Goal: Transaction & Acquisition: Book appointment/travel/reservation

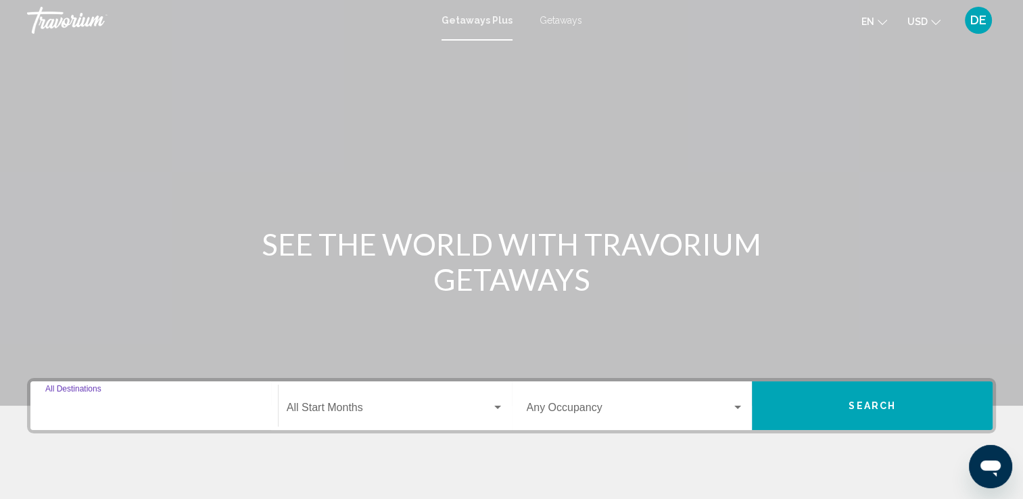
click at [202, 414] on input "Destination All Destinations" at bounding box center [154, 410] width 218 height 12
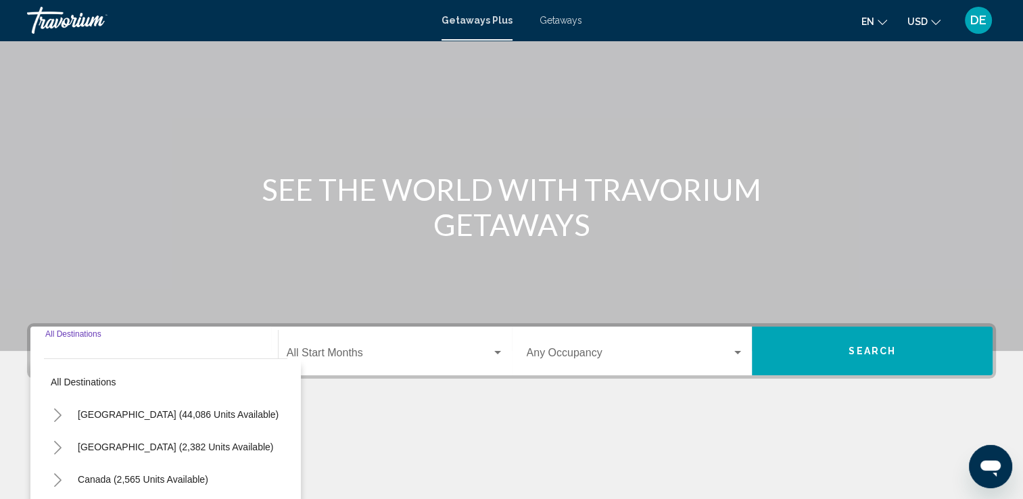
scroll to position [235, 0]
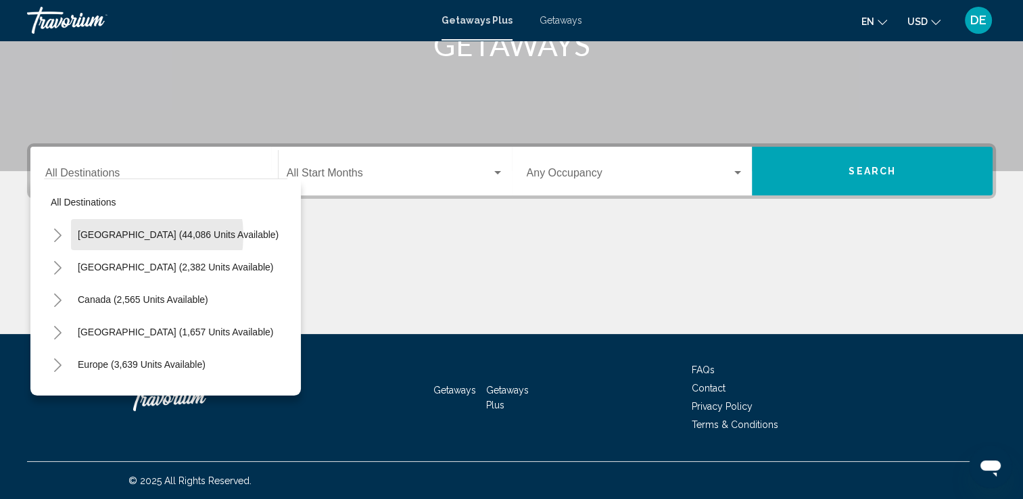
click at [127, 235] on span "[GEOGRAPHIC_DATA] (44,086 units available)" at bounding box center [178, 234] width 201 height 11
type input "**********"
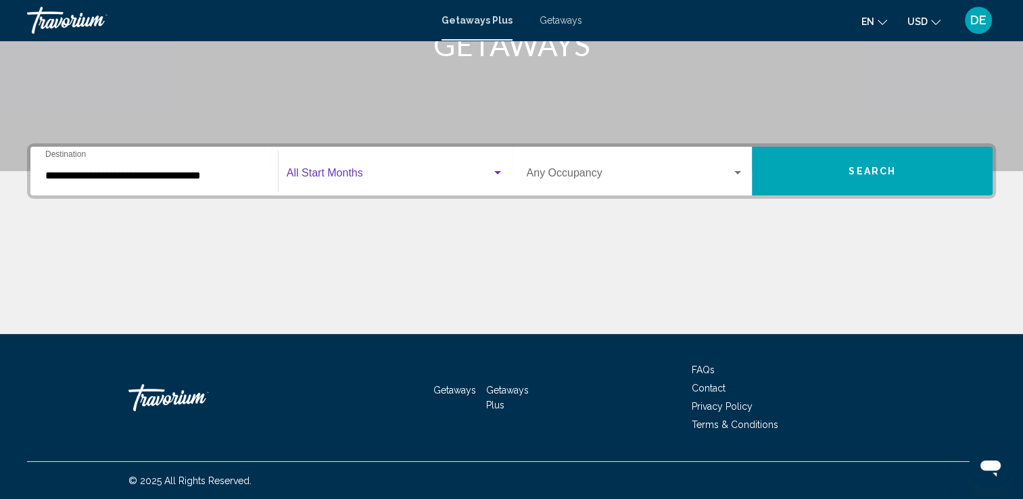
click at [371, 180] on span "Search widget" at bounding box center [389, 176] width 205 height 12
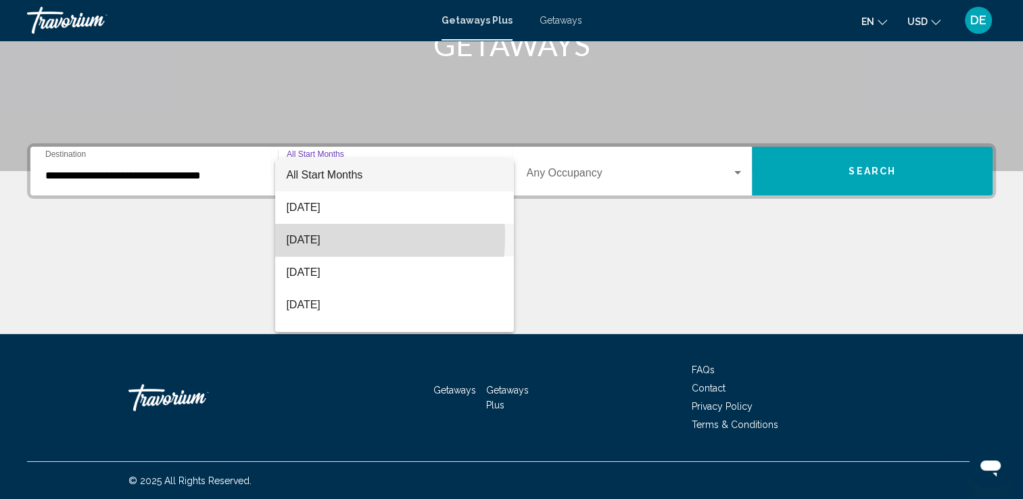
click at [330, 237] on span "[DATE]" at bounding box center [394, 240] width 217 height 32
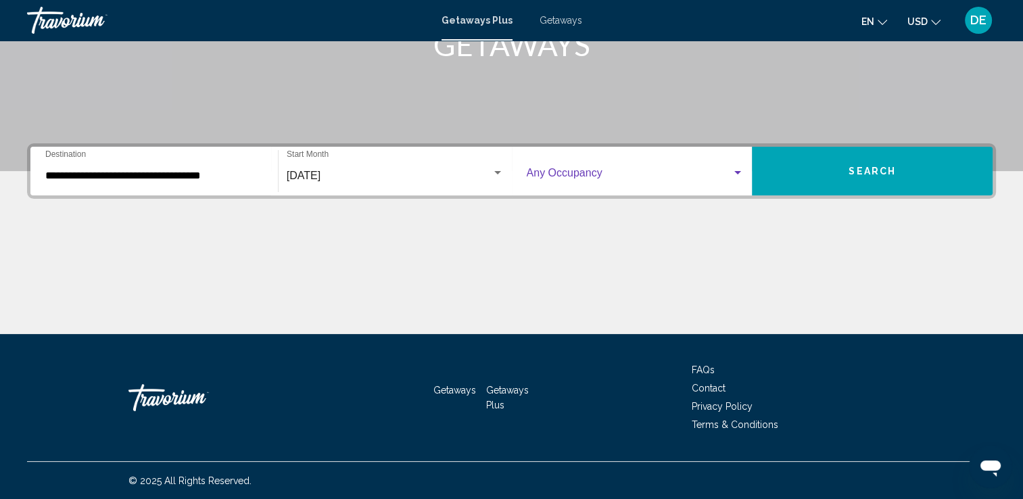
click at [638, 170] on span "Search widget" at bounding box center [630, 176] width 206 height 12
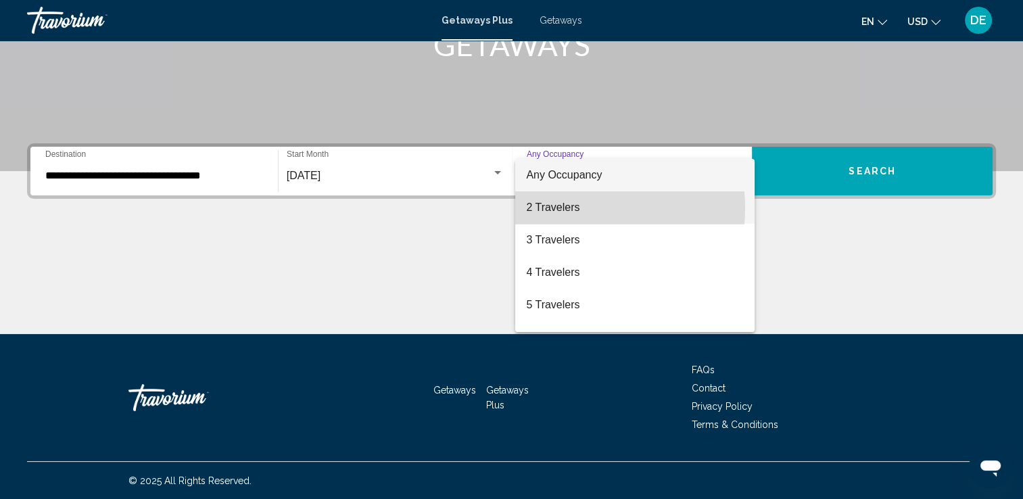
click at [560, 208] on span "2 Travelers" at bounding box center [635, 207] width 218 height 32
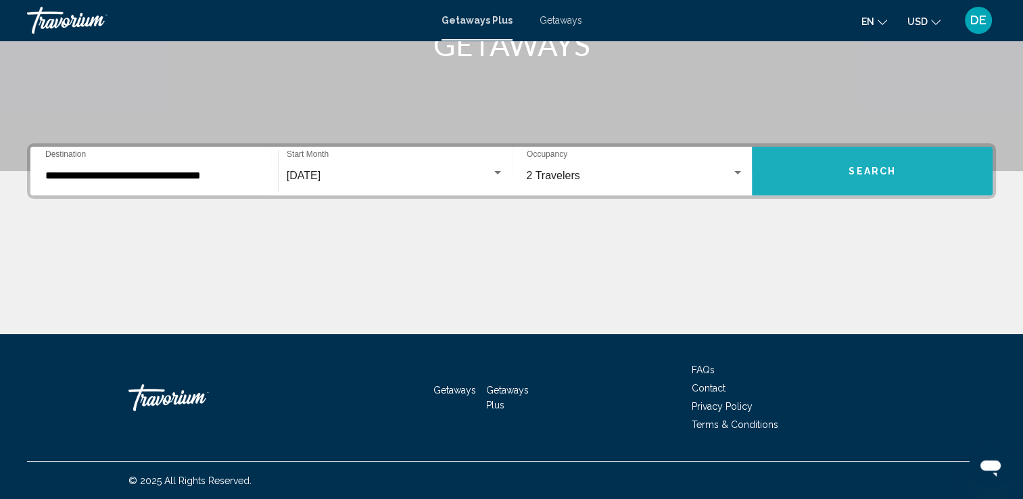
click at [820, 179] on button "Search" at bounding box center [872, 171] width 241 height 49
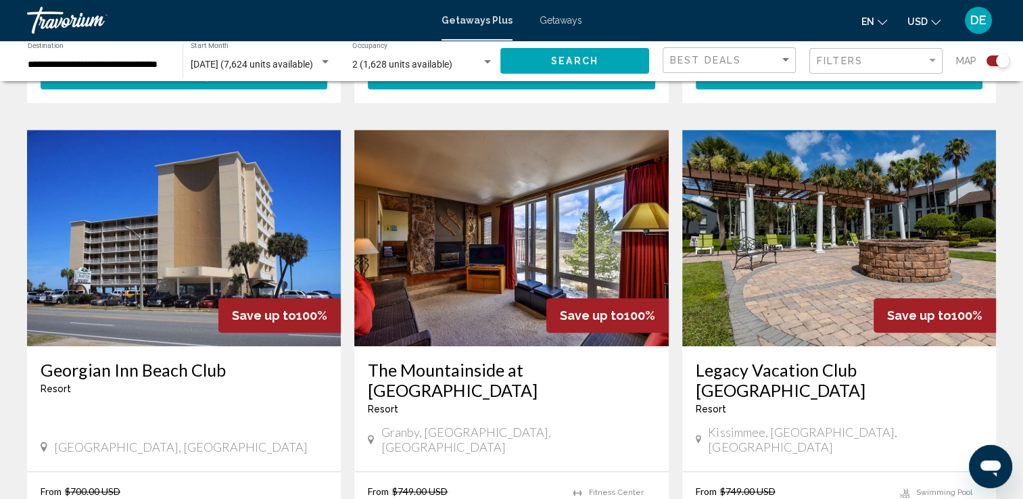
scroll to position [1377, 0]
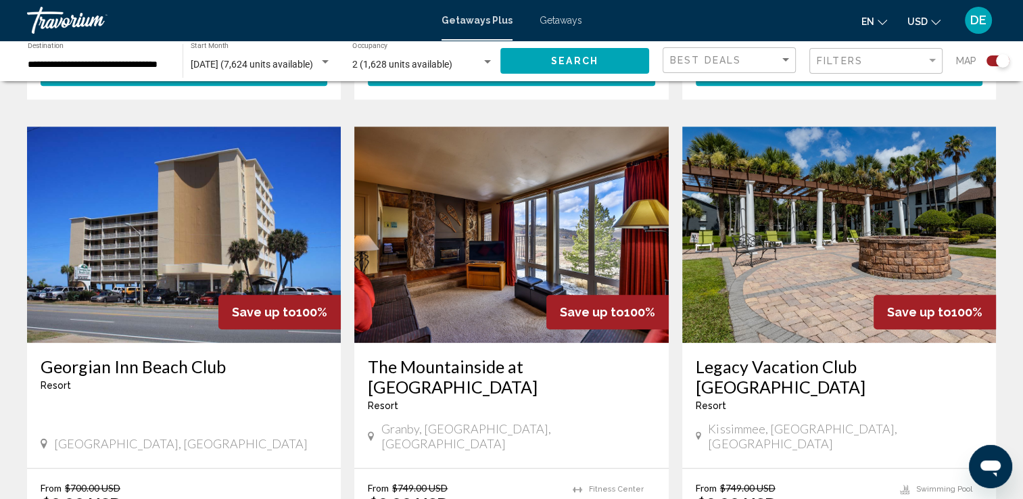
click at [140, 225] on img "Main content" at bounding box center [184, 234] width 314 height 216
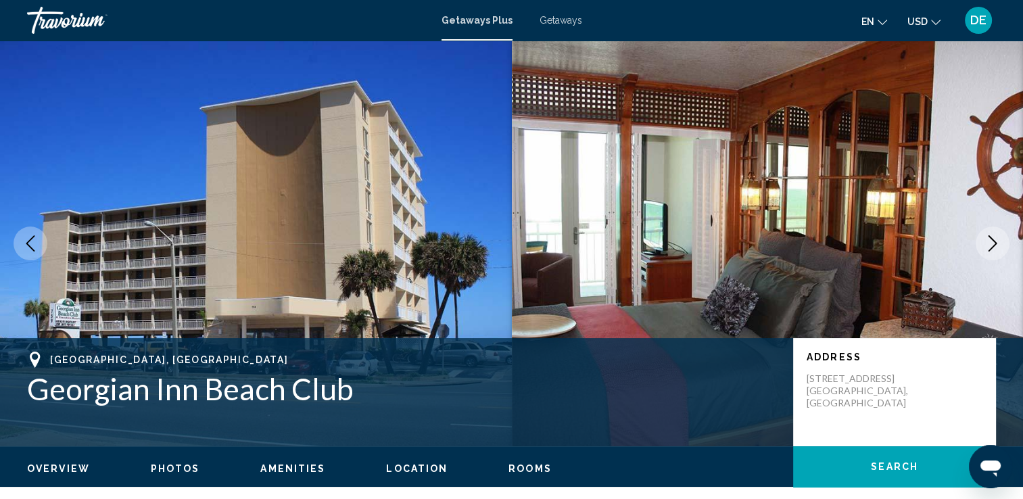
click at [890, 463] on span "Search" at bounding box center [894, 467] width 47 height 11
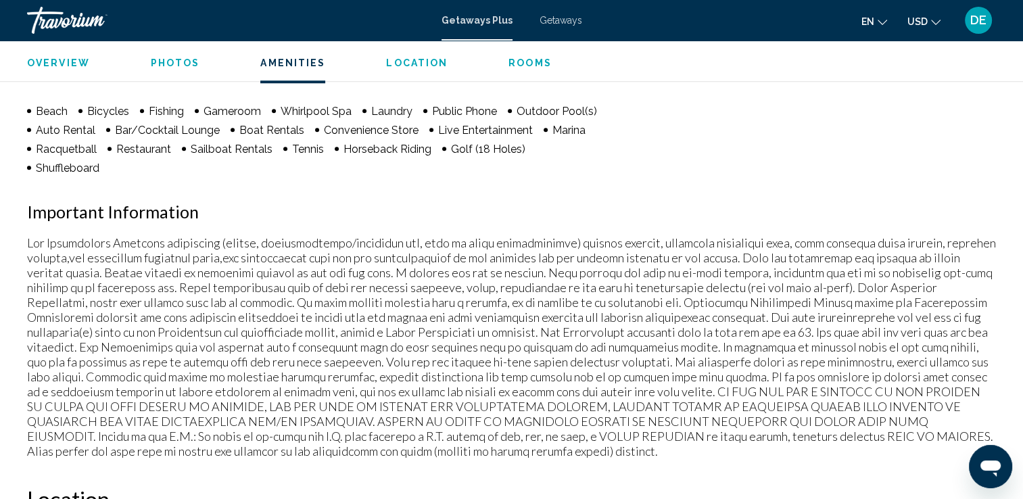
scroll to position [1046, 0]
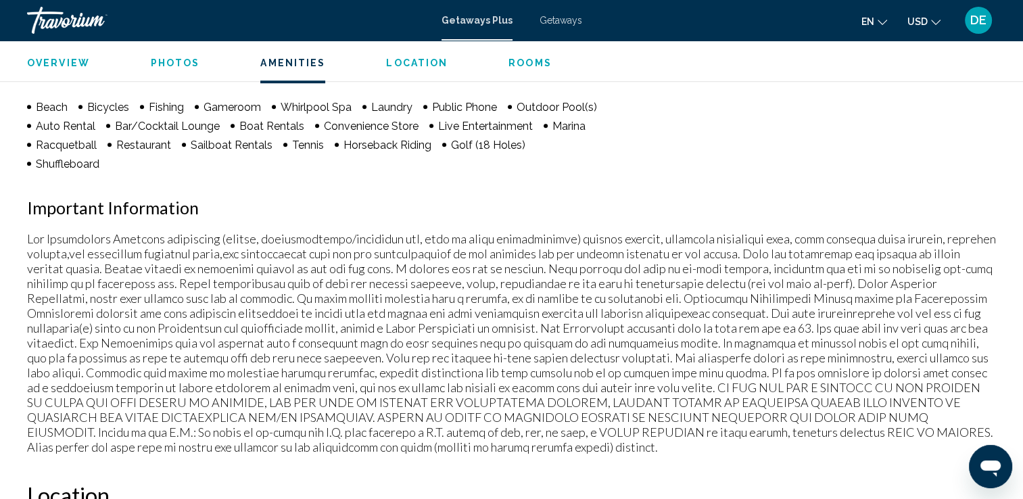
click at [686, 245] on p "Main content" at bounding box center [511, 342] width 969 height 223
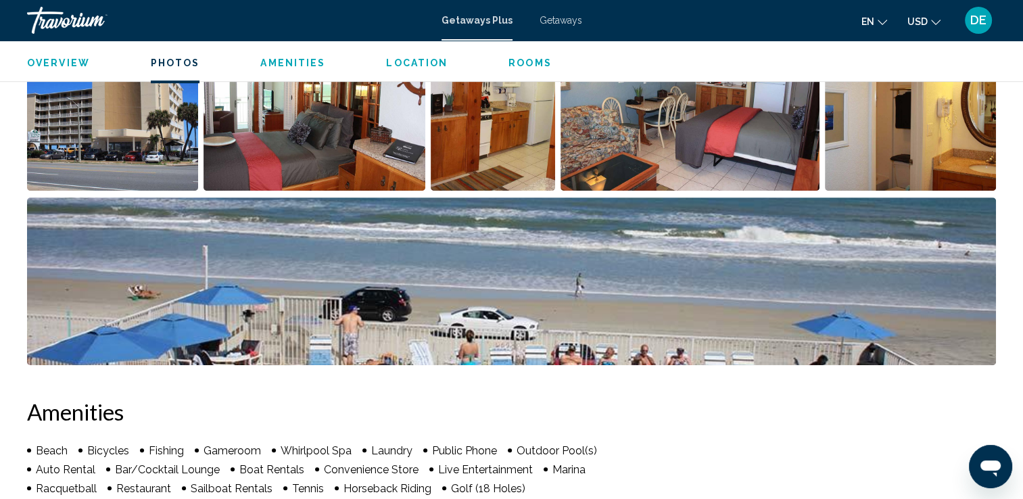
scroll to position [703, 0]
click at [419, 59] on span "Location" at bounding box center [417, 62] width 62 height 11
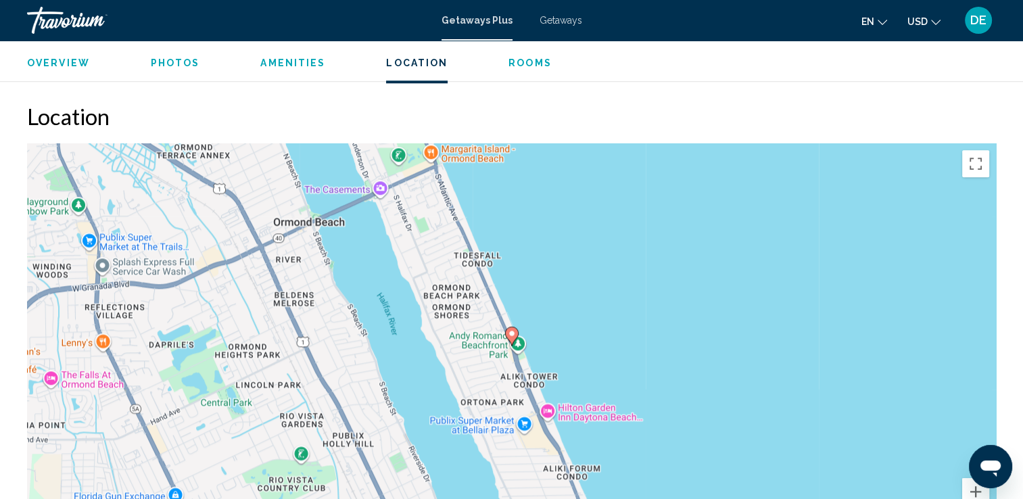
scroll to position [1428, 0]
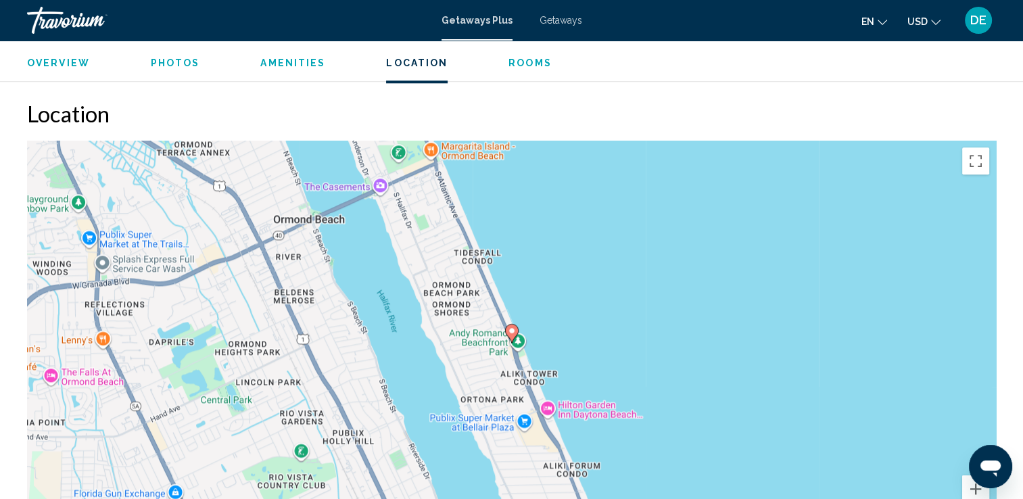
click at [511, 327] on image "Main content" at bounding box center [512, 331] width 8 height 8
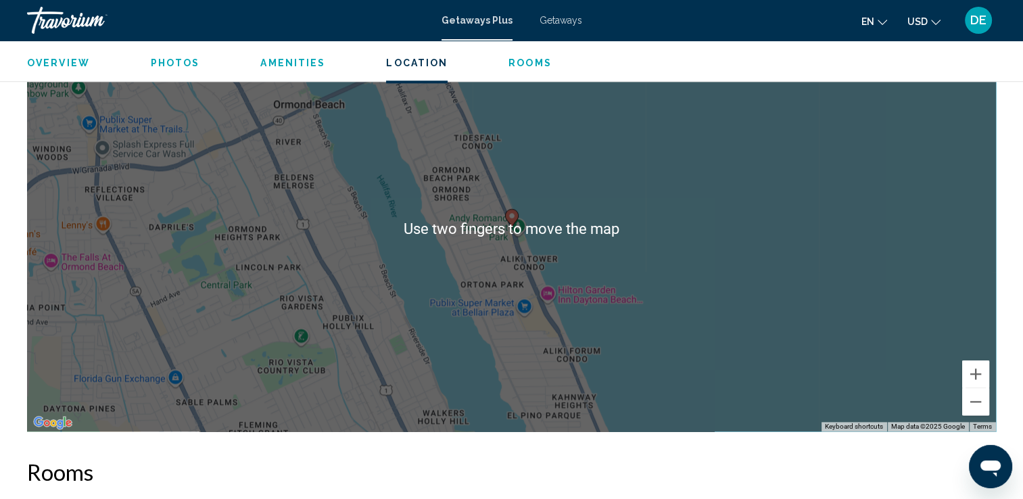
scroll to position [1514, 0]
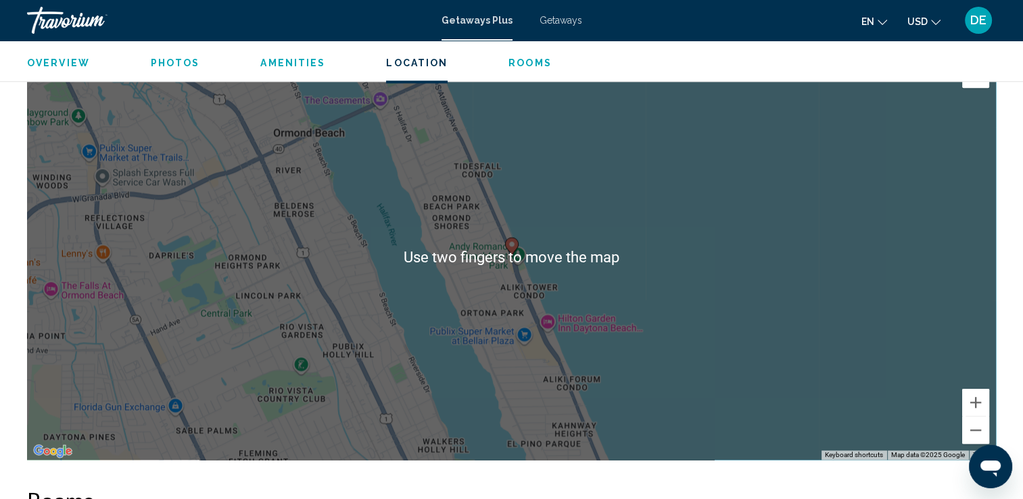
click at [45, 373] on div "To navigate, press the arrow keys. To activate drag with keyboard, press Alt + …" at bounding box center [511, 257] width 969 height 406
click at [35, 358] on div "To navigate, press the arrow keys. To activate drag with keyboard, press Alt + …" at bounding box center [511, 257] width 969 height 406
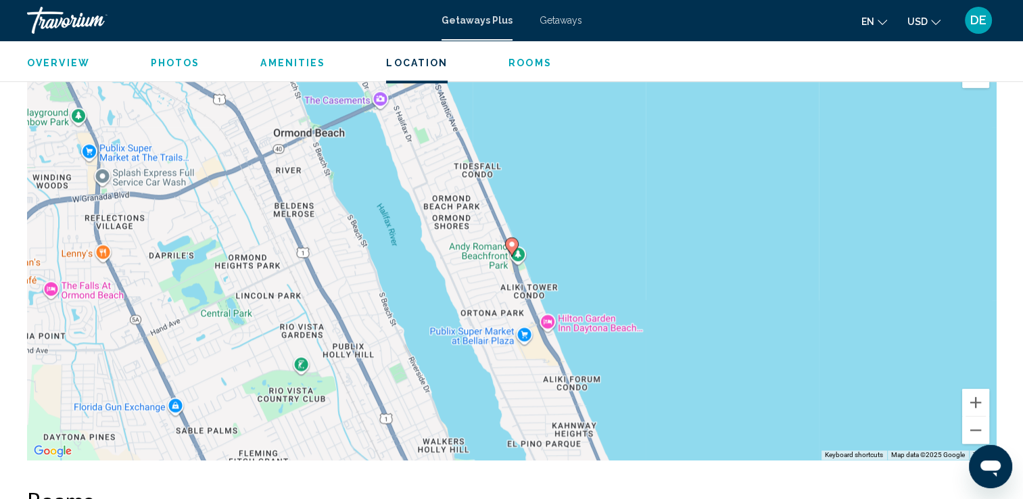
click at [28, 346] on div "To navigate, press the arrow keys. To activate drag with keyboard, press Alt + …" at bounding box center [511, 257] width 969 height 406
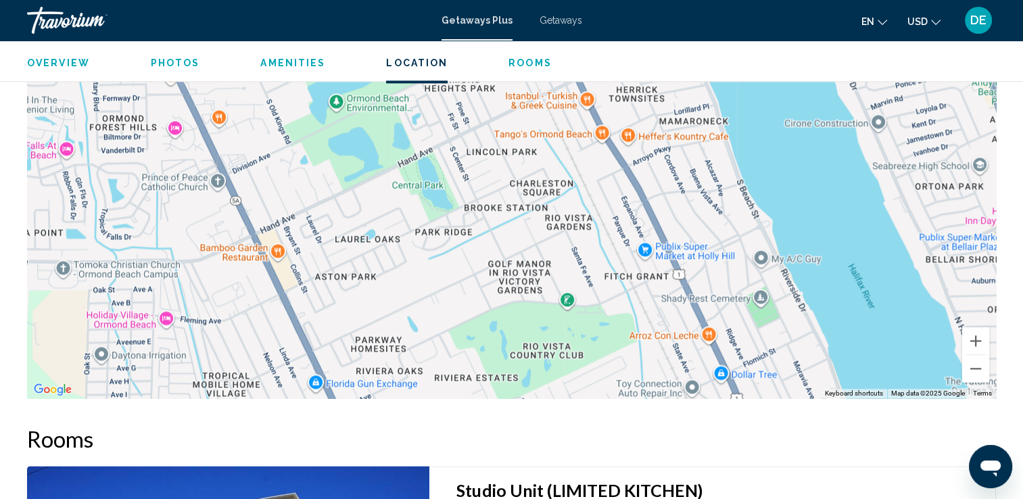
click at [44, 324] on div "To activate drag with keyboard, press Alt + Enter. Once in keyboard drag state,…" at bounding box center [511, 196] width 969 height 406
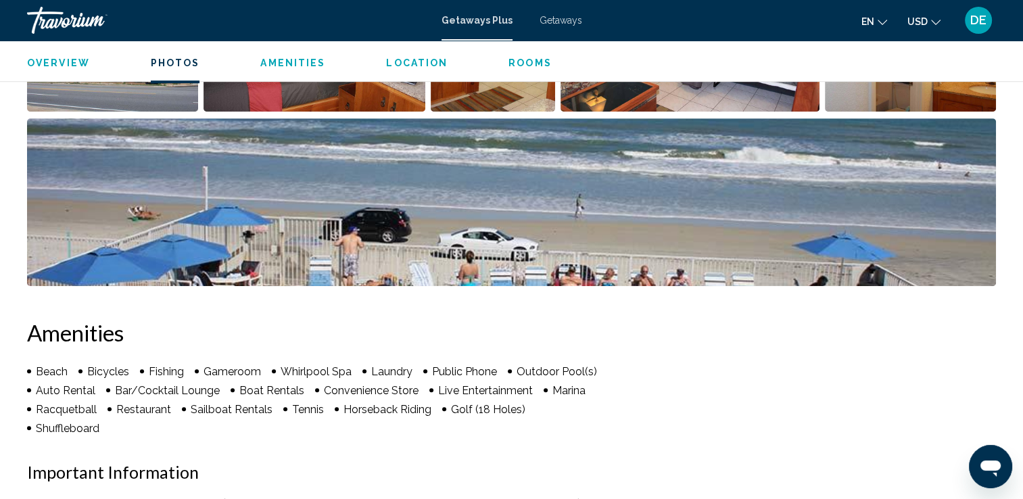
scroll to position [780, 0]
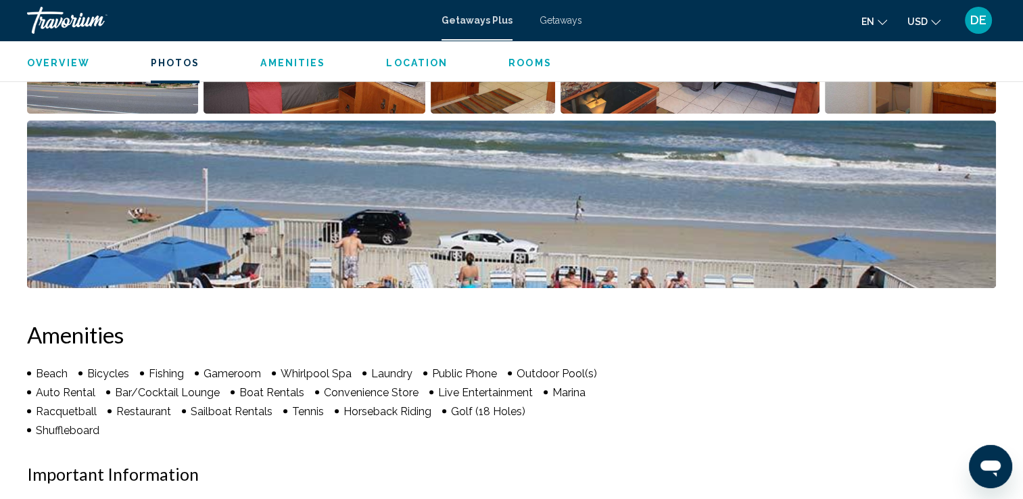
click at [51, 65] on span "Overview" at bounding box center [58, 62] width 63 height 11
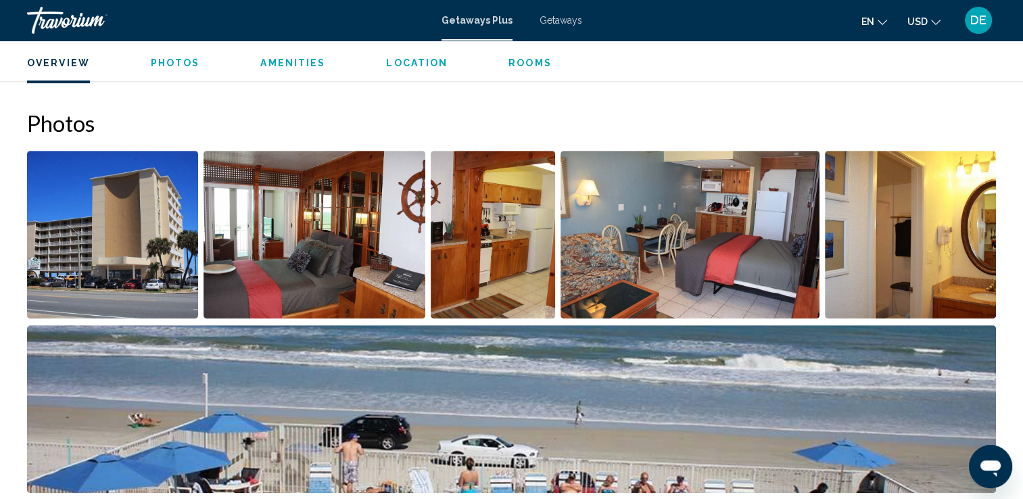
scroll to position [433, 0]
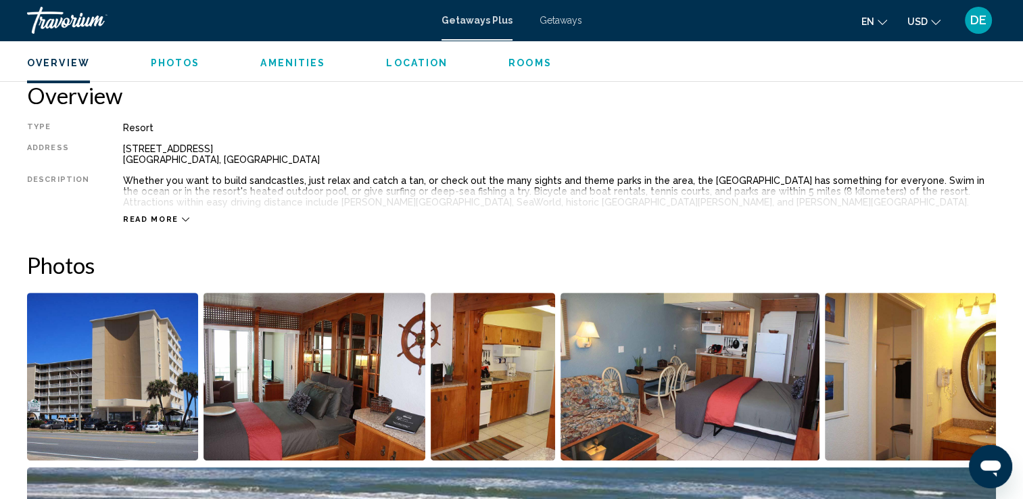
click at [108, 332] on img "Open full-screen image slider" at bounding box center [112, 377] width 171 height 168
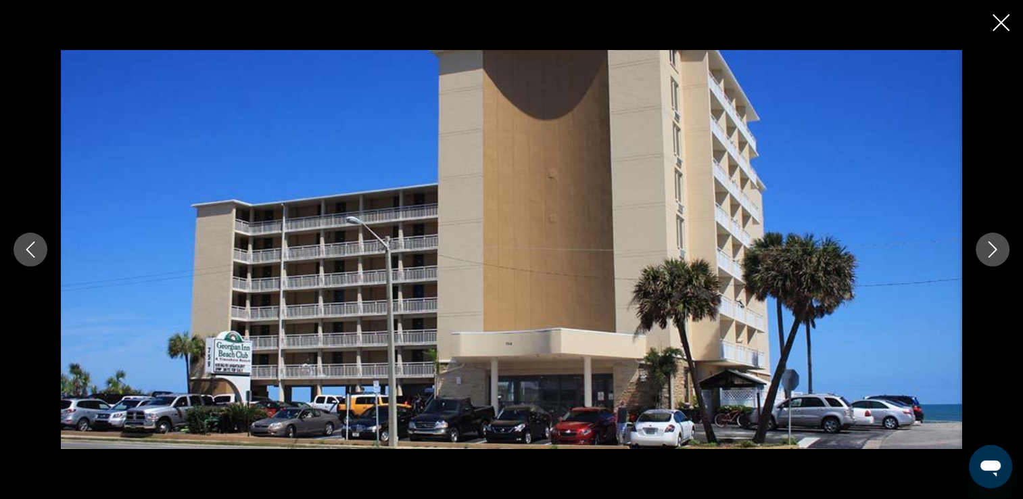
click at [992, 254] on icon "Next image" at bounding box center [993, 249] width 9 height 16
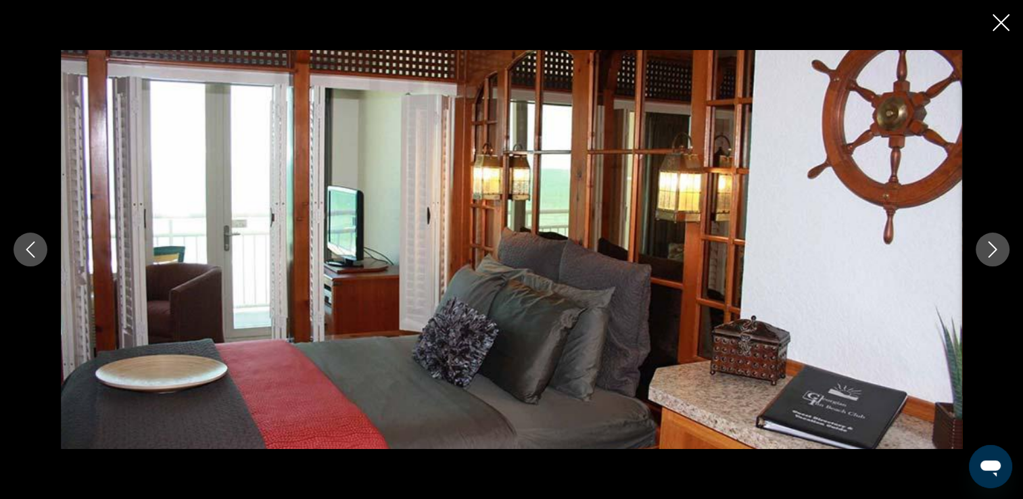
click at [25, 248] on icon "Previous image" at bounding box center [30, 249] width 16 height 16
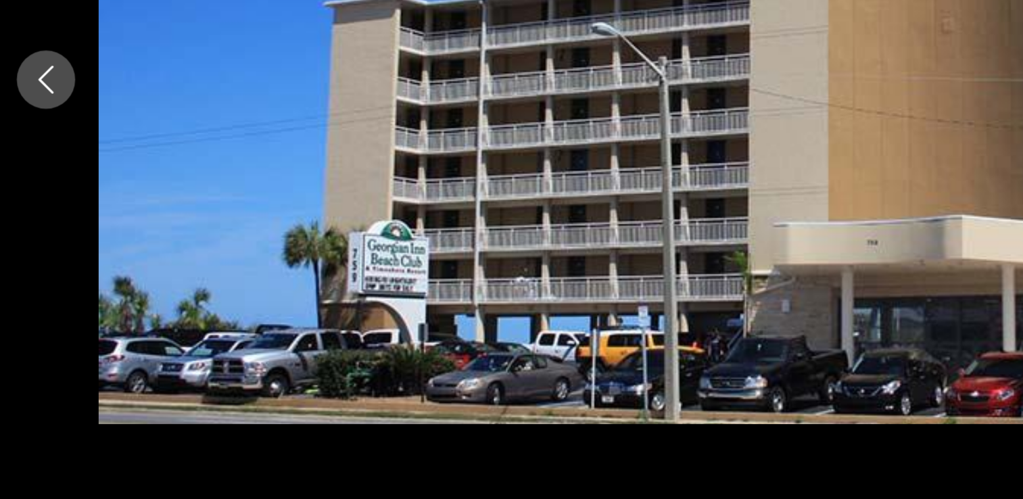
scroll to position [434, 0]
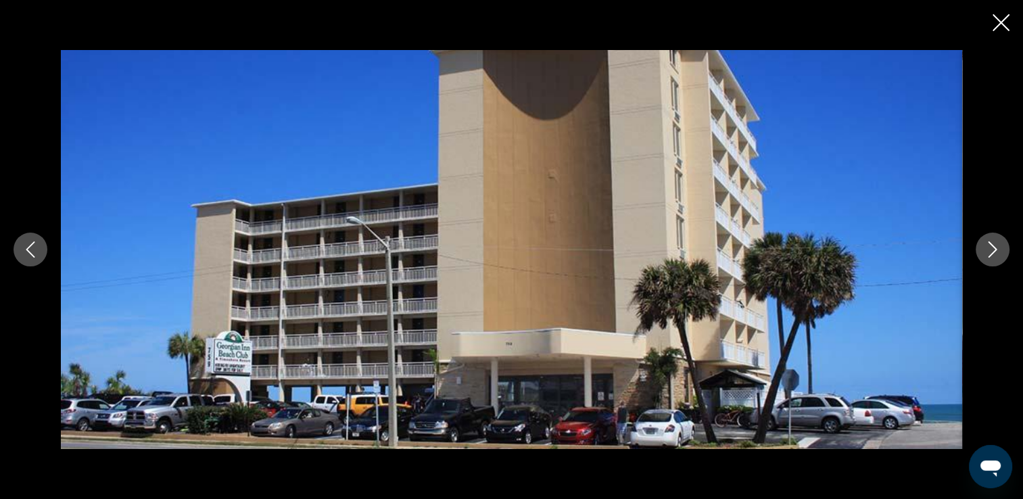
click at [999, 250] on icon "Next image" at bounding box center [993, 249] width 16 height 16
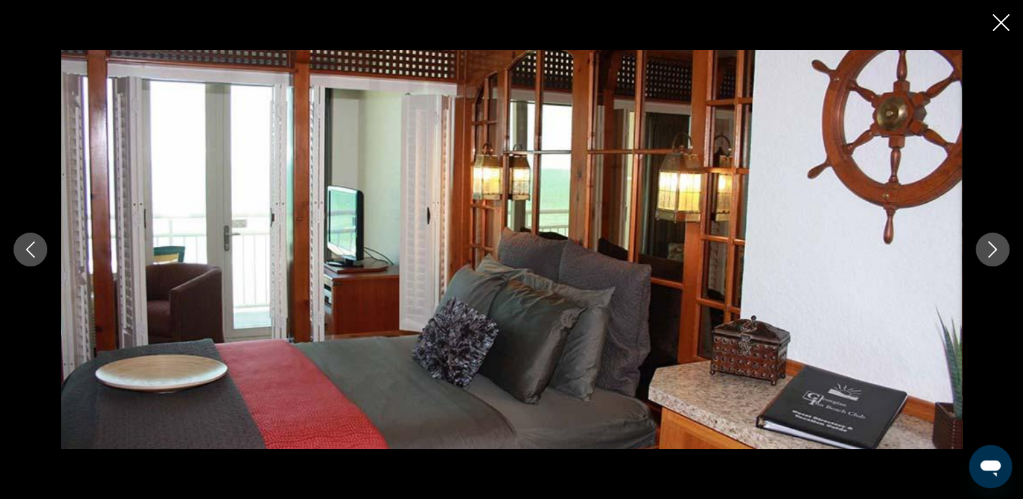
click at [999, 250] on icon "Next image" at bounding box center [993, 249] width 16 height 16
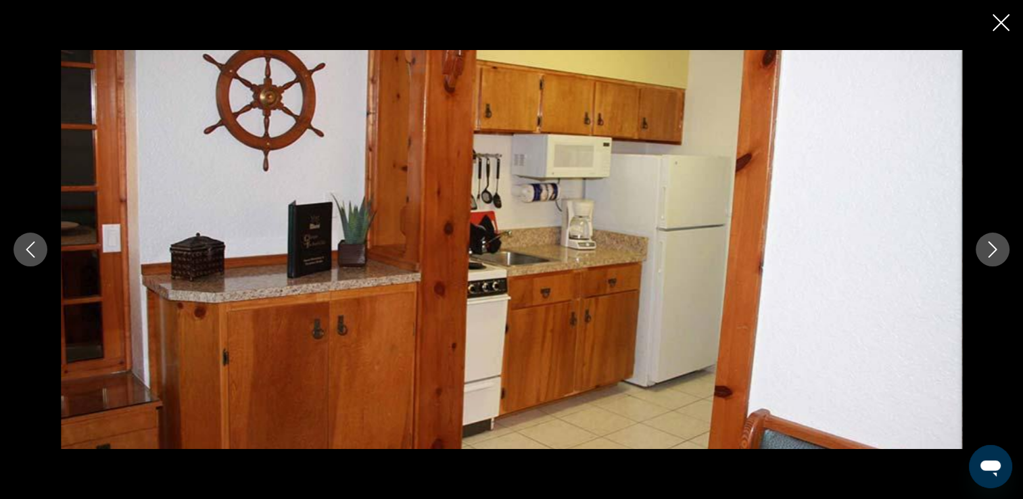
click at [999, 250] on icon "Next image" at bounding box center [993, 249] width 16 height 16
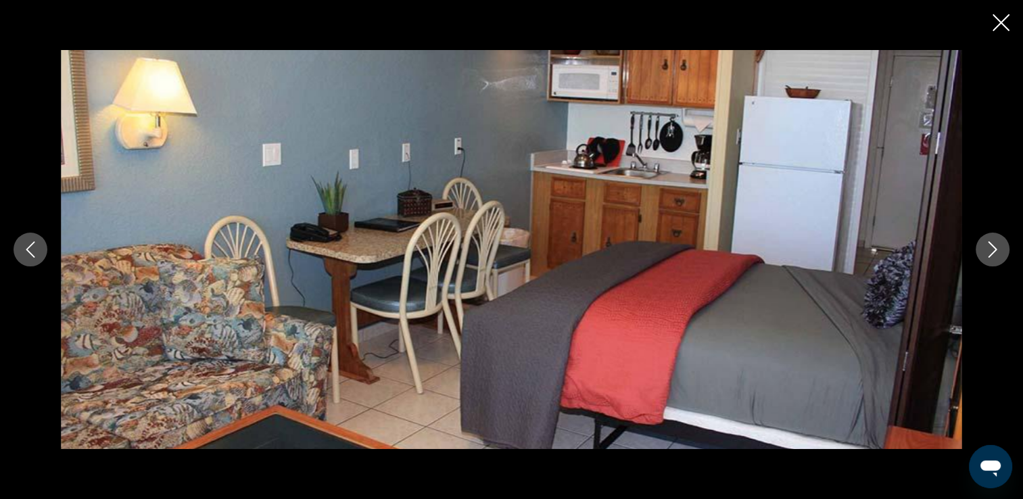
click at [999, 250] on icon "Next image" at bounding box center [993, 249] width 16 height 16
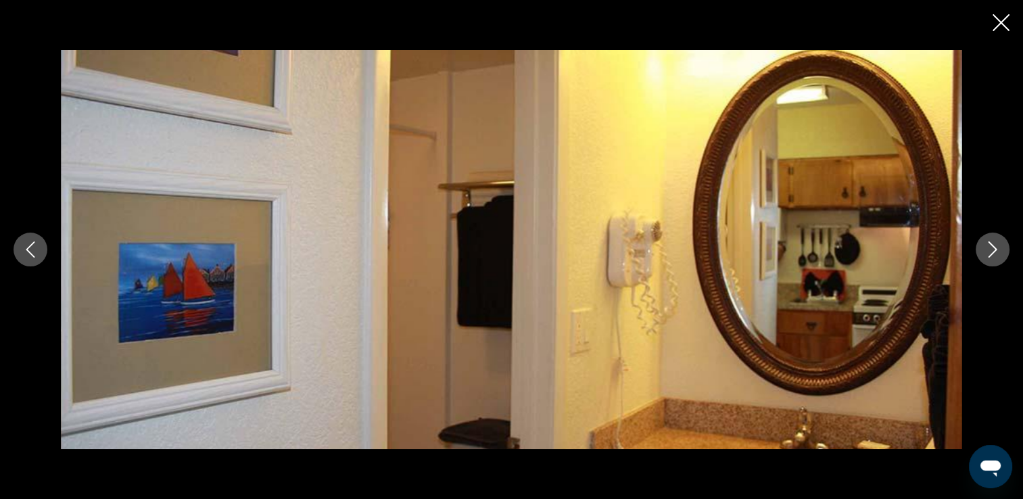
click at [999, 250] on icon "Next image" at bounding box center [993, 249] width 16 height 16
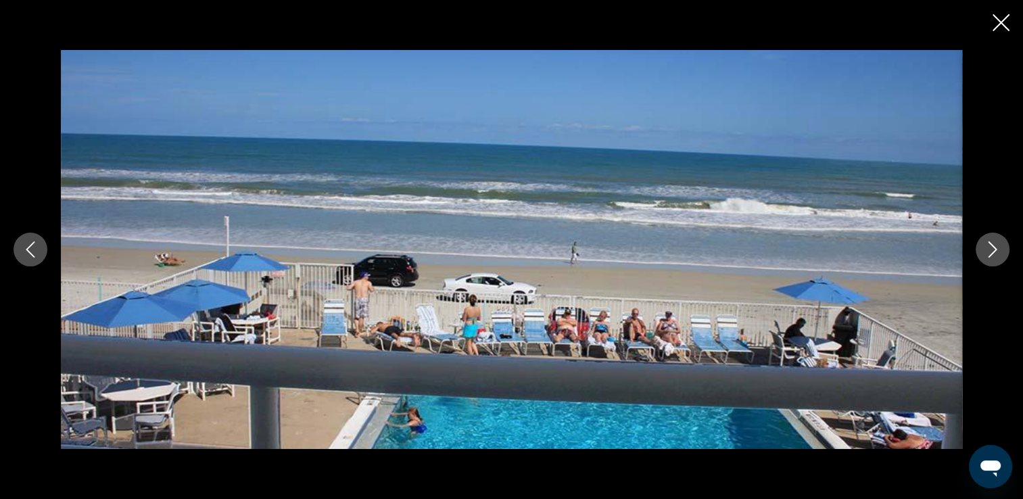
click at [999, 250] on icon "Next image" at bounding box center [993, 249] width 16 height 16
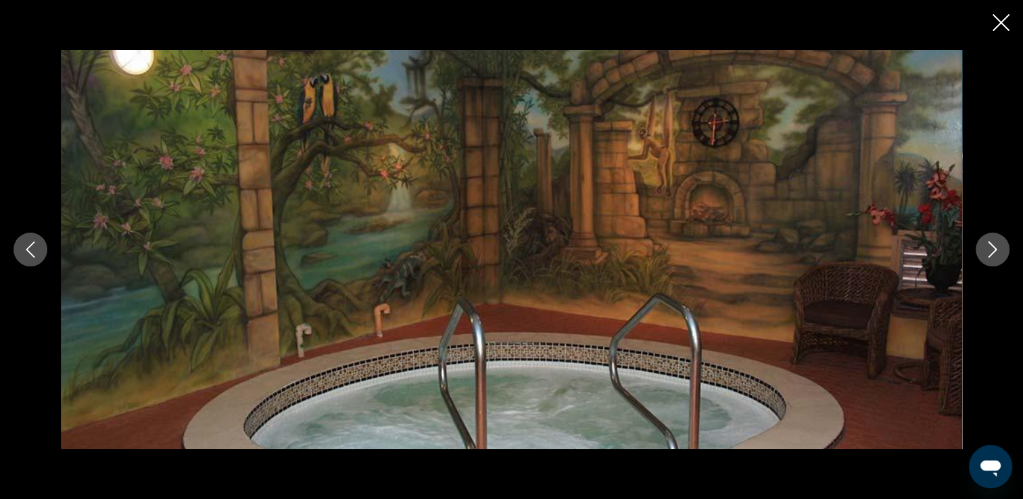
click at [999, 250] on icon "Next image" at bounding box center [993, 249] width 16 height 16
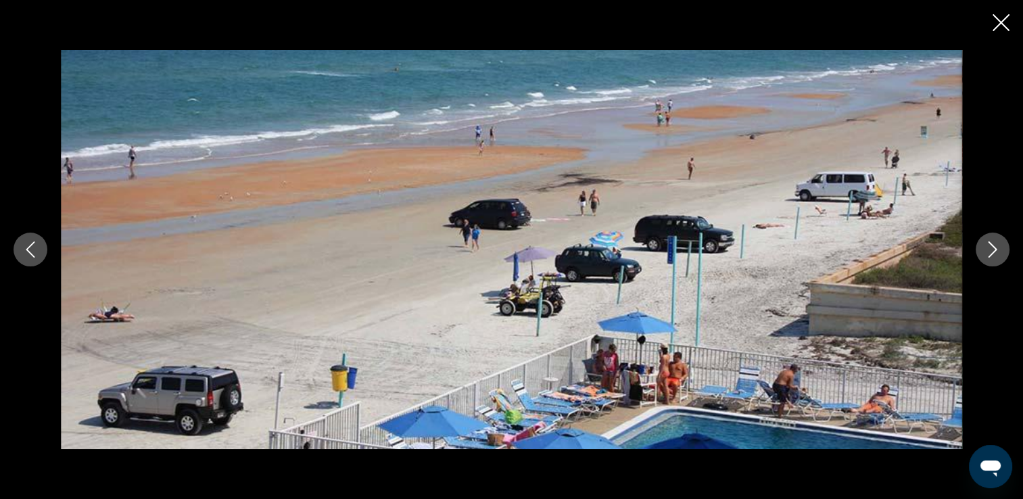
click at [999, 250] on icon "Next image" at bounding box center [993, 249] width 16 height 16
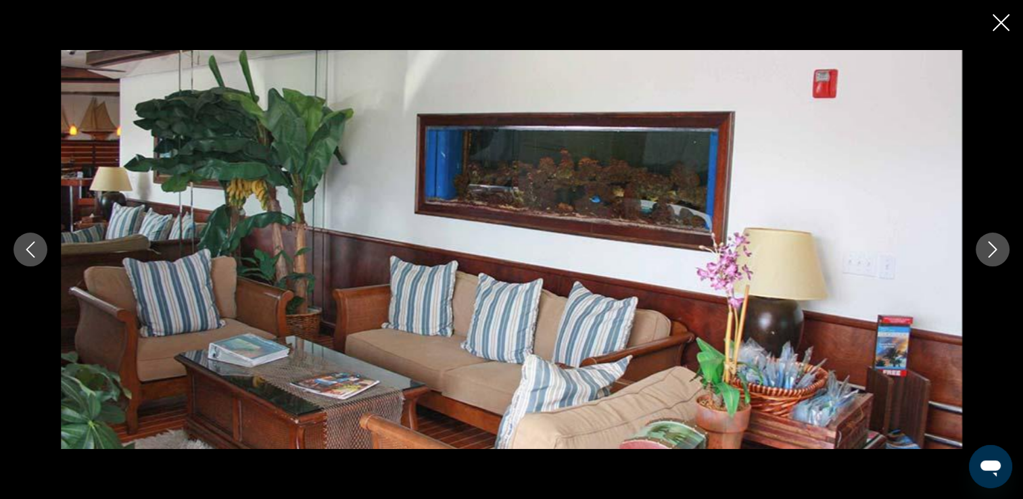
click at [999, 250] on icon "Next image" at bounding box center [993, 249] width 16 height 16
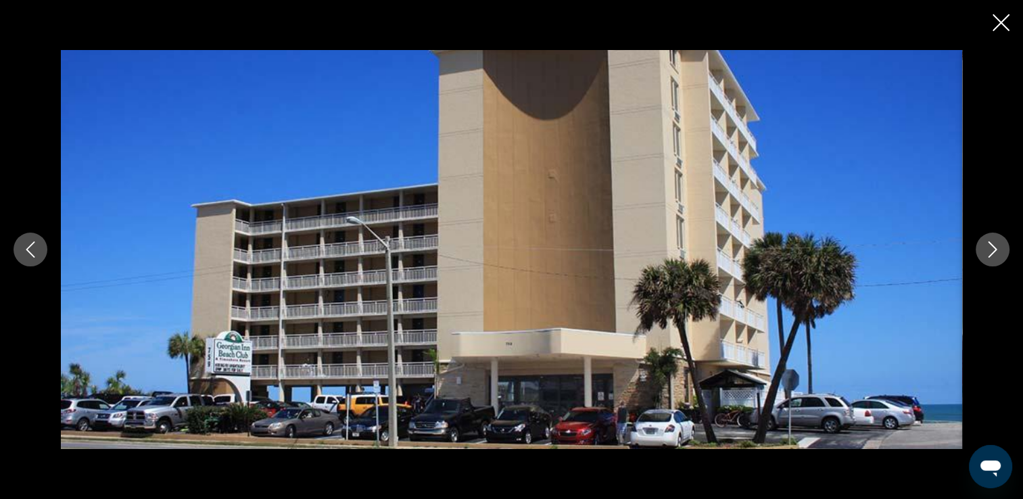
click at [1002, 24] on icon "Close slideshow" at bounding box center [1001, 22] width 17 height 17
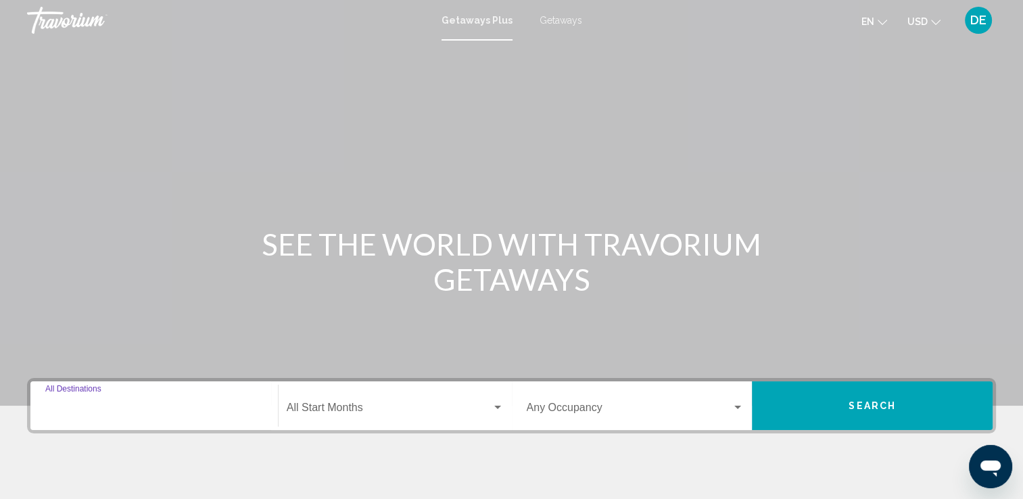
click at [165, 405] on input "Destination All Destinations" at bounding box center [154, 410] width 218 height 12
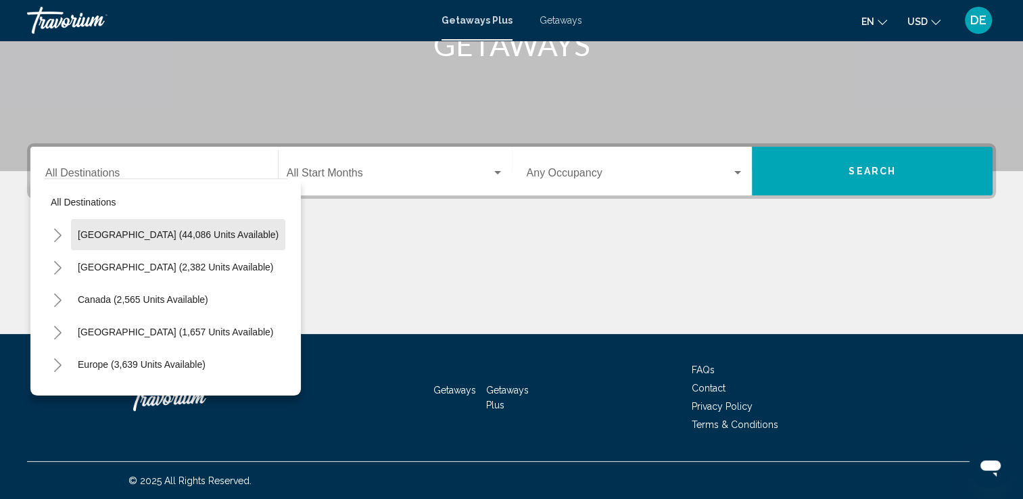
click at [204, 234] on span "[GEOGRAPHIC_DATA] (44,086 units available)" at bounding box center [178, 234] width 201 height 11
type input "**********"
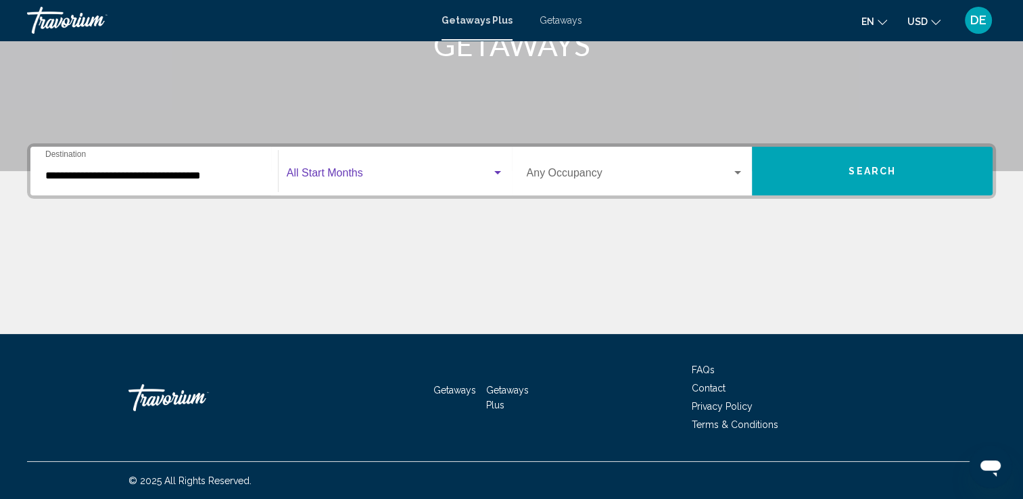
click at [449, 172] on span "Search widget" at bounding box center [389, 176] width 205 height 12
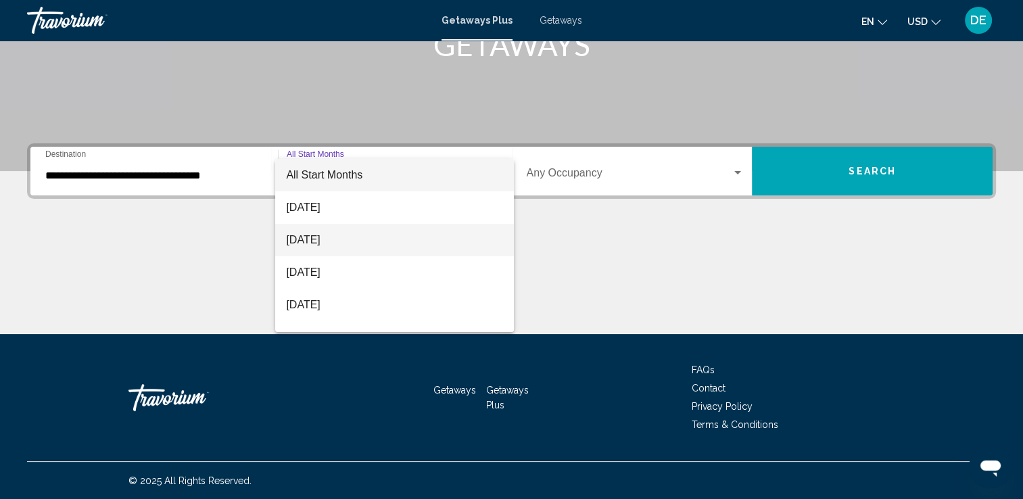
click at [360, 240] on span "[DATE]" at bounding box center [394, 240] width 217 height 32
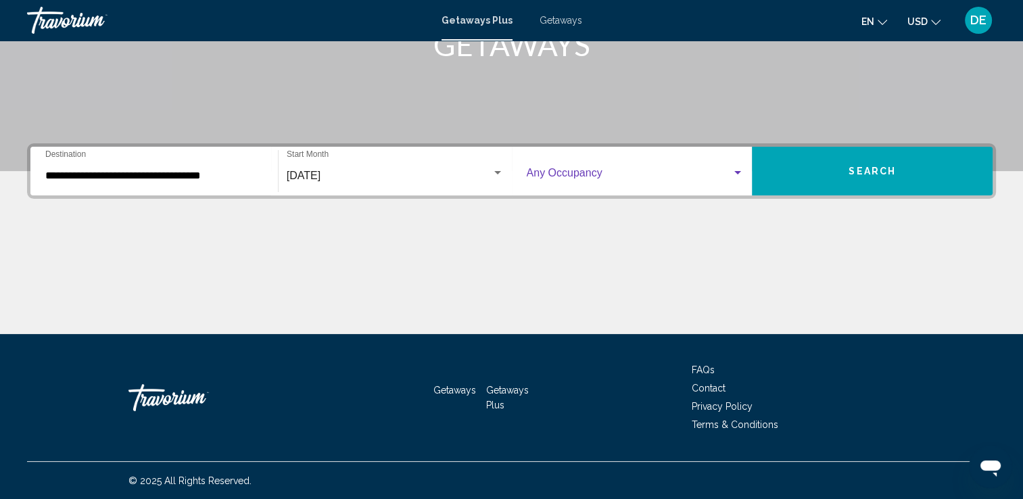
click at [656, 170] on span "Search widget" at bounding box center [630, 176] width 206 height 12
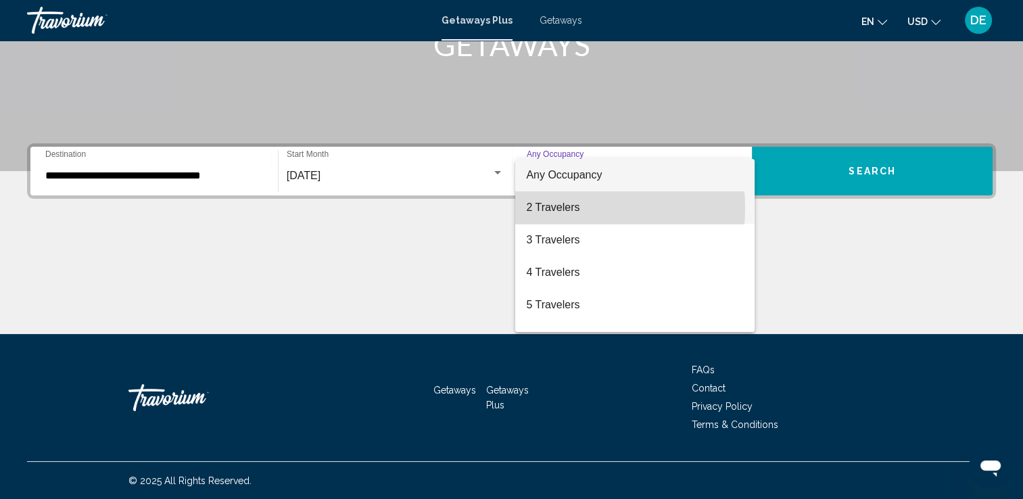
click at [551, 208] on span "2 Travelers" at bounding box center [635, 207] width 218 height 32
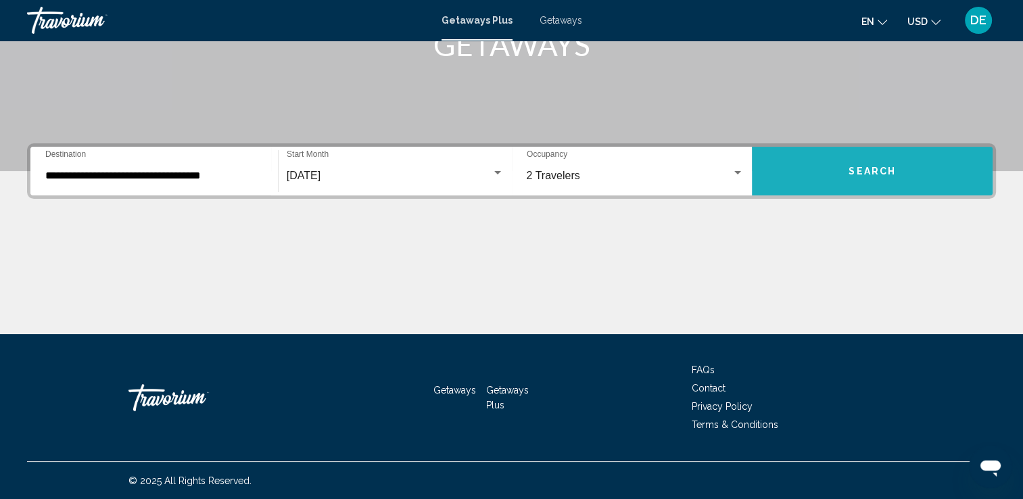
click at [882, 172] on span "Search" at bounding box center [872, 171] width 47 height 11
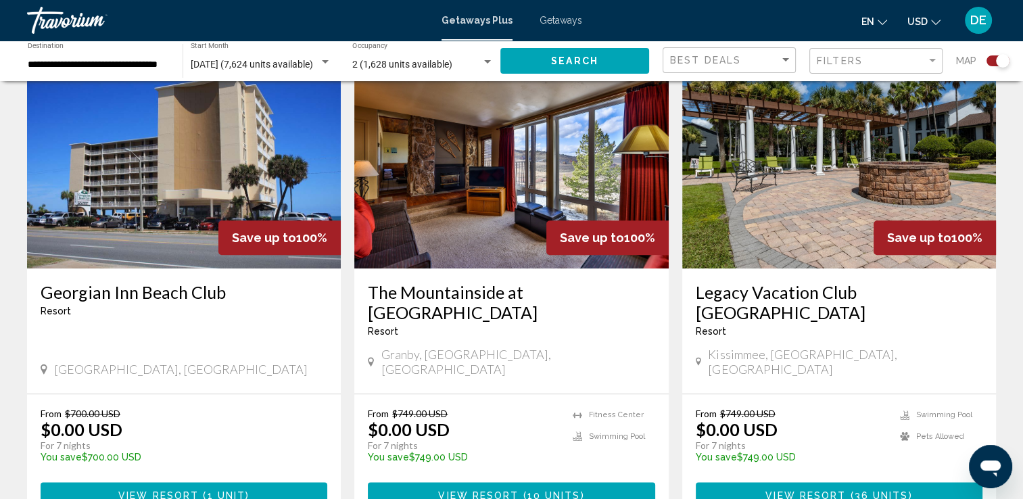
scroll to position [1445, 0]
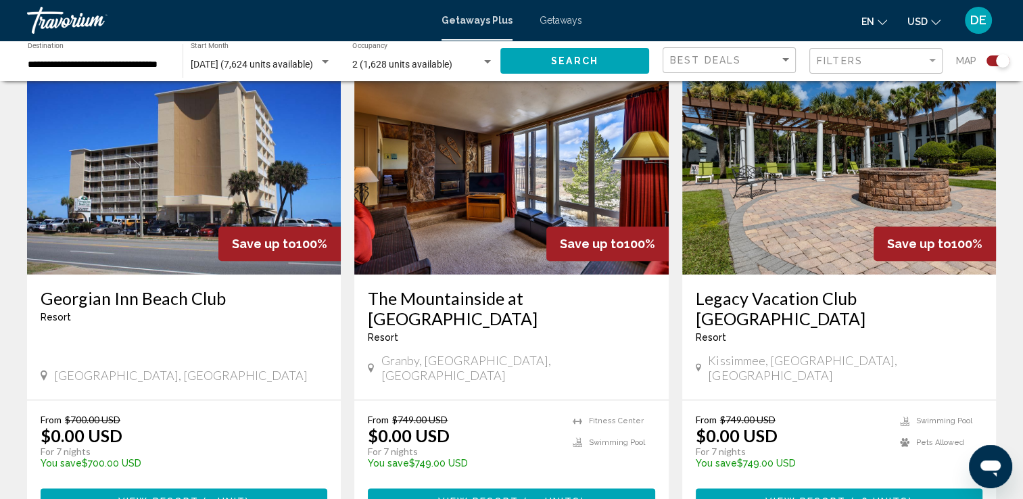
click at [806, 164] on img "Main content" at bounding box center [839, 166] width 314 height 216
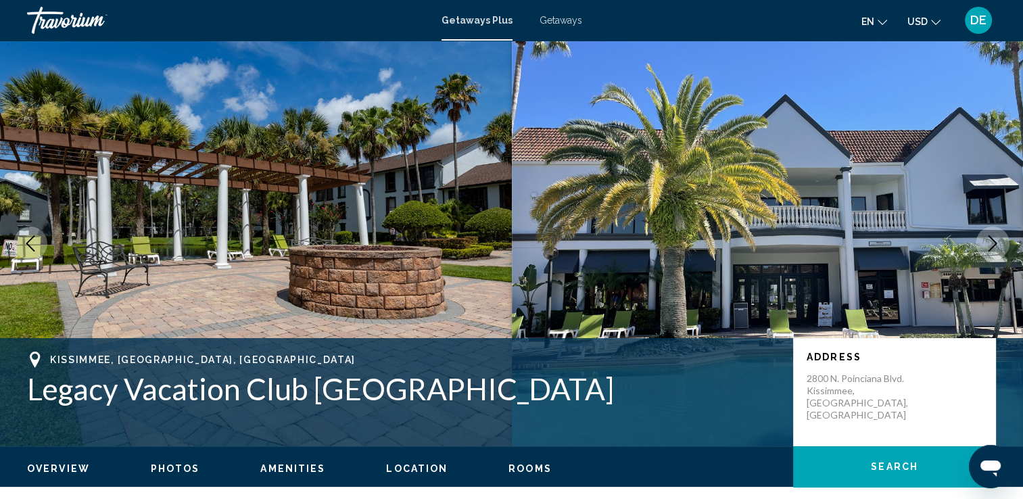
click at [890, 277] on img "Main content" at bounding box center [768, 244] width 512 height 406
click at [173, 467] on span "Photos" at bounding box center [175, 468] width 49 height 11
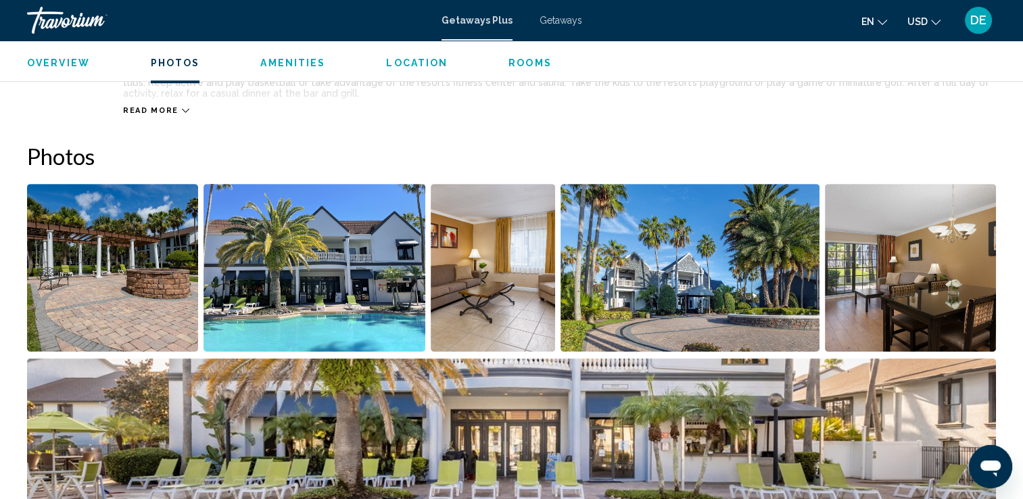
scroll to position [603, 0]
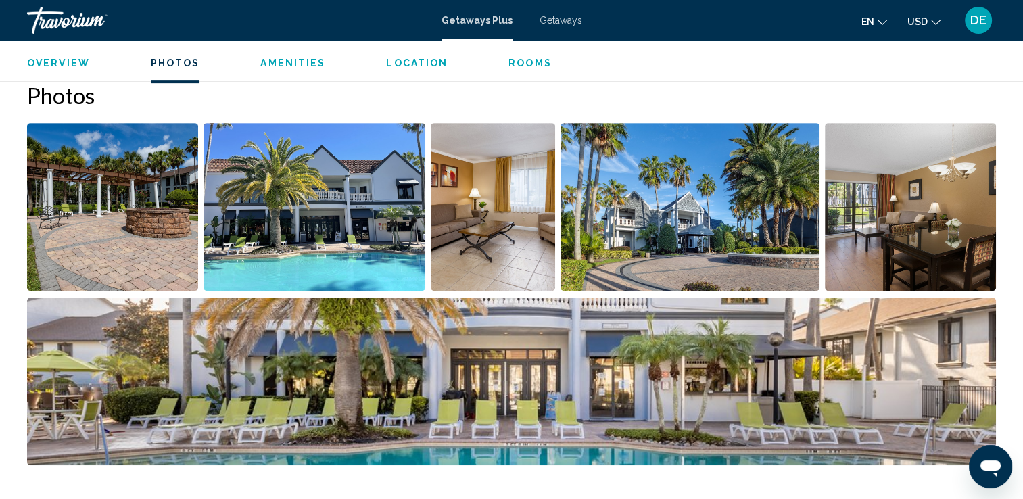
click at [100, 256] on img "Open full-screen image slider" at bounding box center [112, 207] width 171 height 168
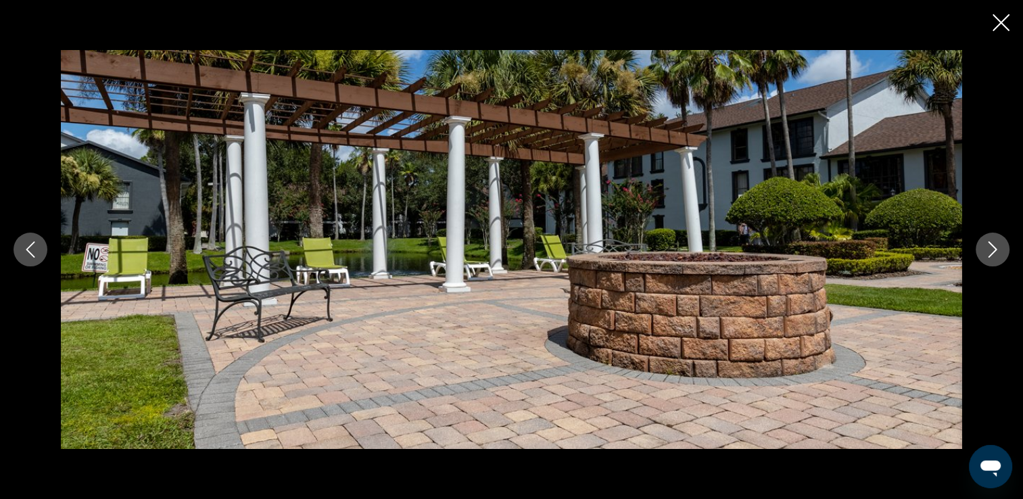
click at [992, 250] on icon "Next image" at bounding box center [993, 249] width 16 height 16
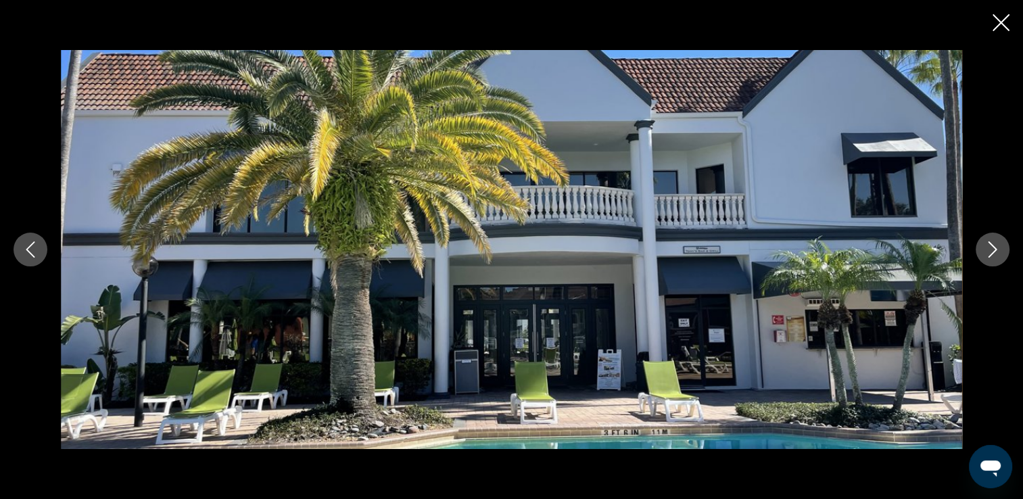
click at [992, 250] on icon "Next image" at bounding box center [993, 249] width 16 height 16
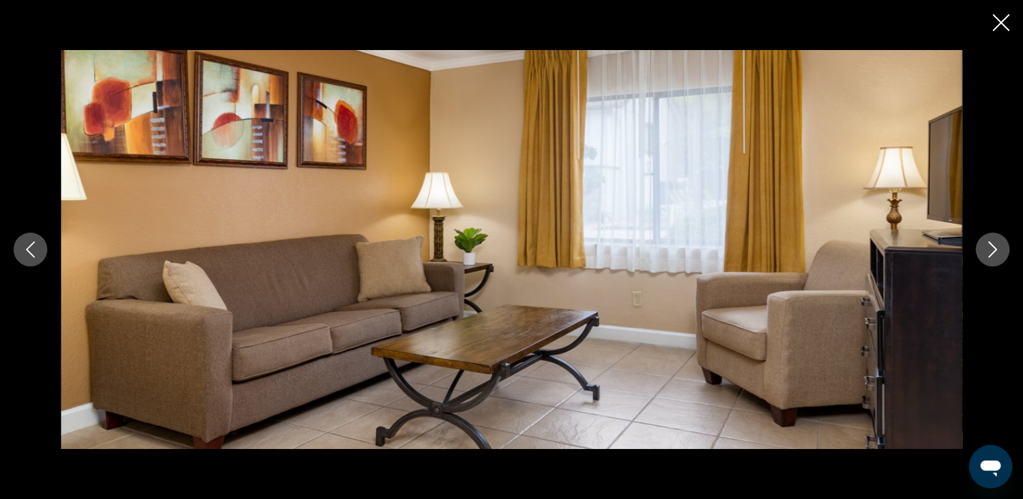
click at [992, 250] on icon "Next image" at bounding box center [993, 249] width 16 height 16
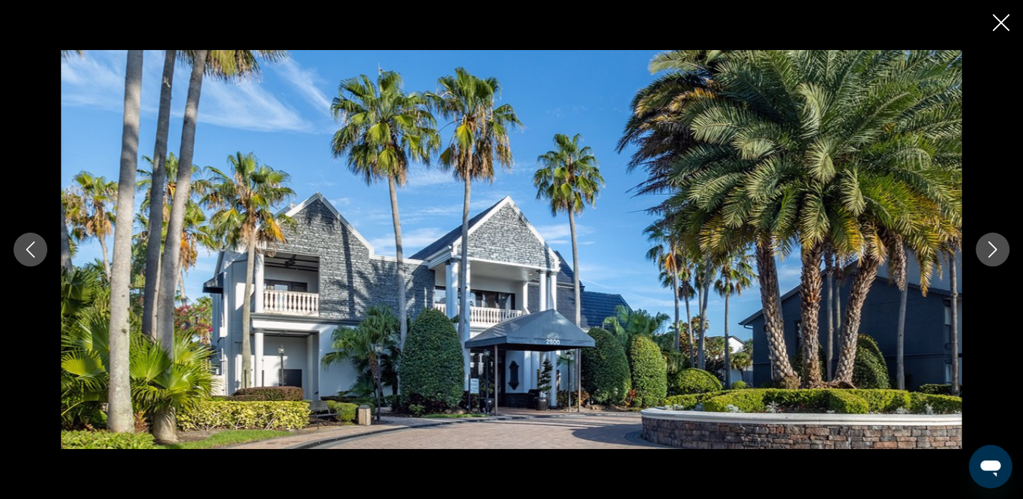
click at [992, 250] on icon "Next image" at bounding box center [993, 249] width 16 height 16
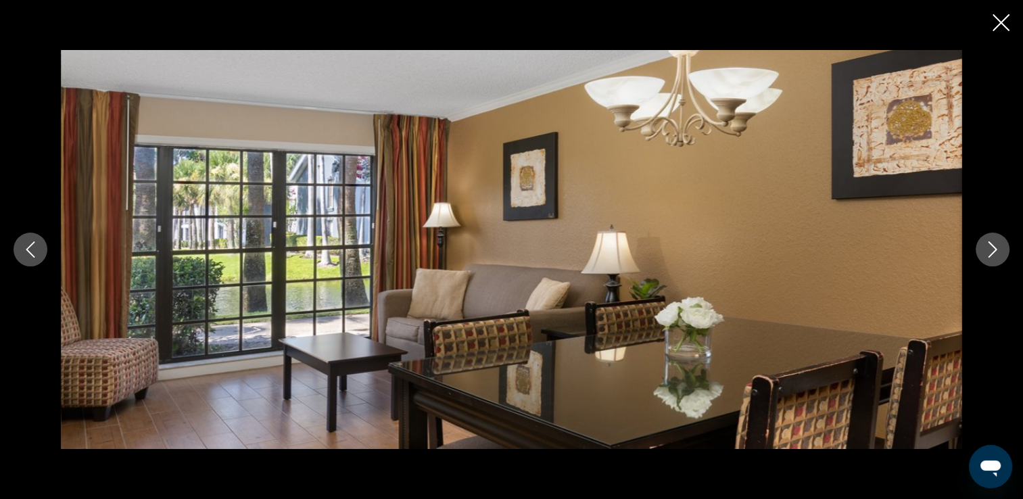
click at [992, 250] on icon "Next image" at bounding box center [993, 249] width 16 height 16
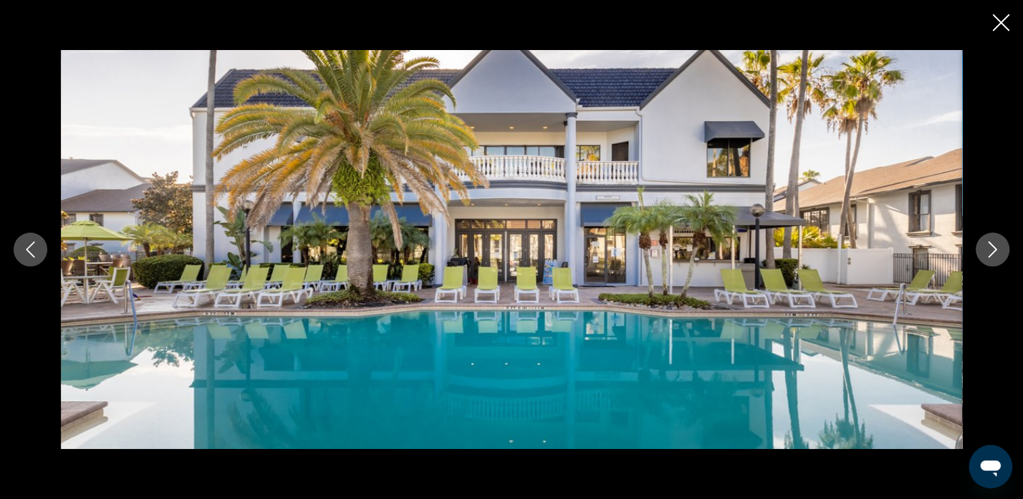
click at [992, 250] on icon "Next image" at bounding box center [993, 249] width 16 height 16
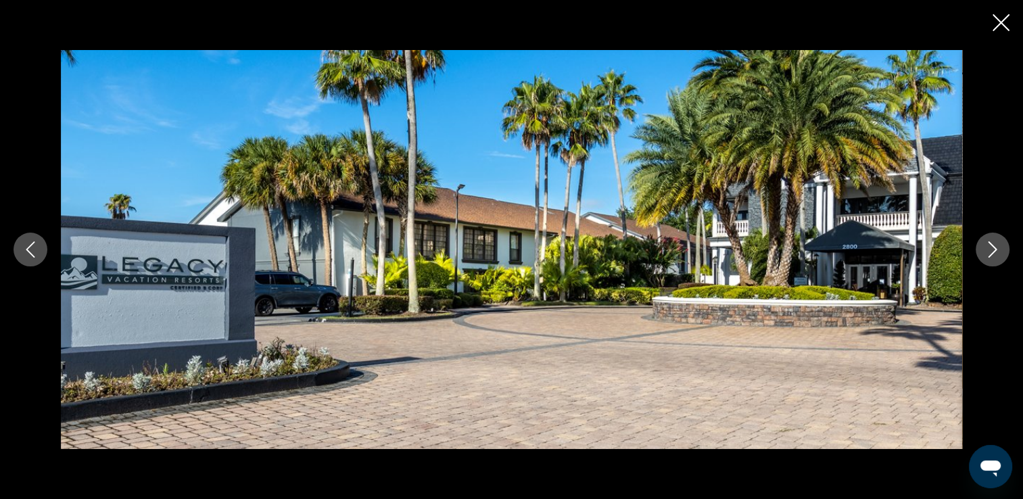
click at [992, 250] on icon "Next image" at bounding box center [993, 249] width 16 height 16
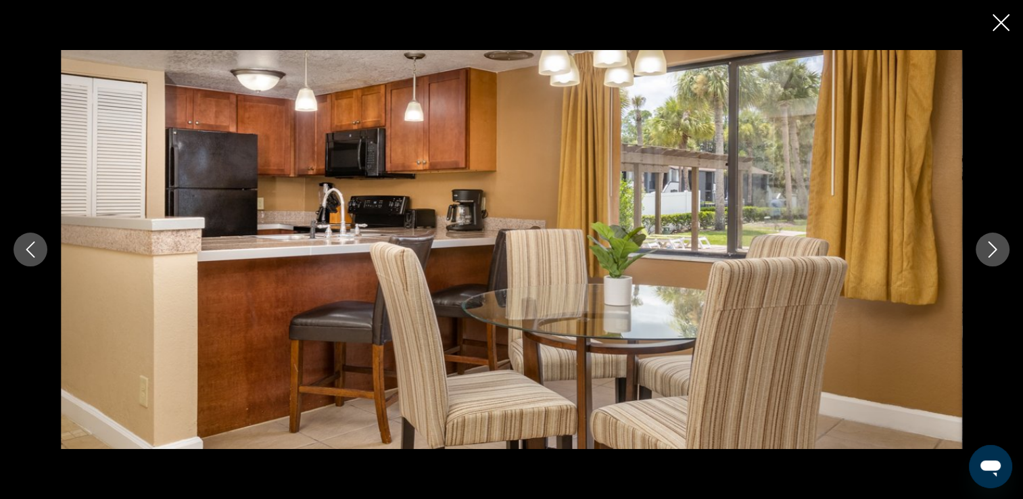
click at [992, 250] on icon "Next image" at bounding box center [993, 249] width 16 height 16
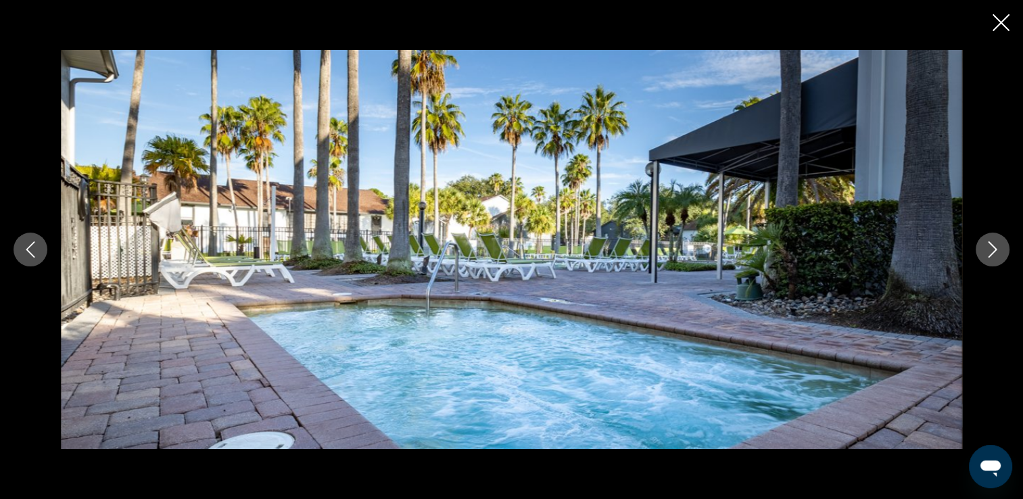
click at [990, 250] on icon "Next image" at bounding box center [993, 249] width 16 height 16
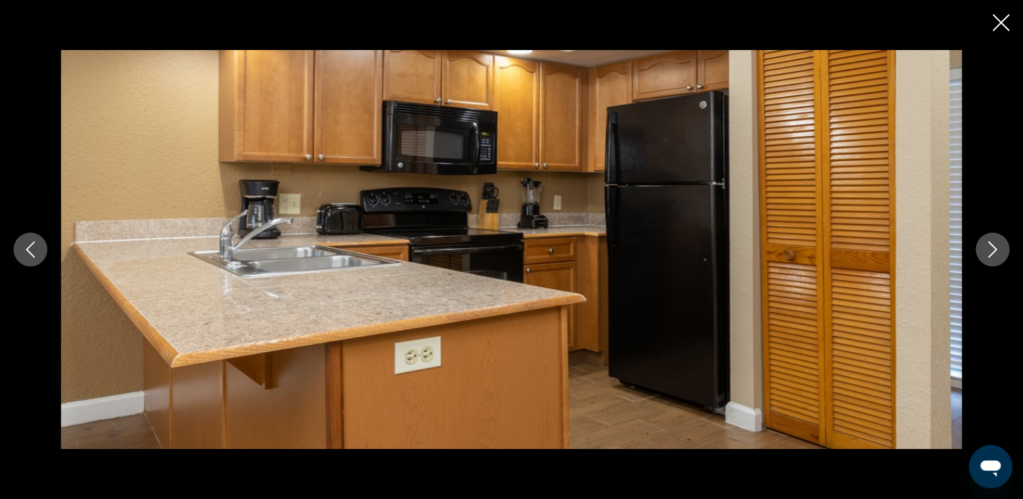
click at [990, 250] on icon "Next image" at bounding box center [993, 249] width 16 height 16
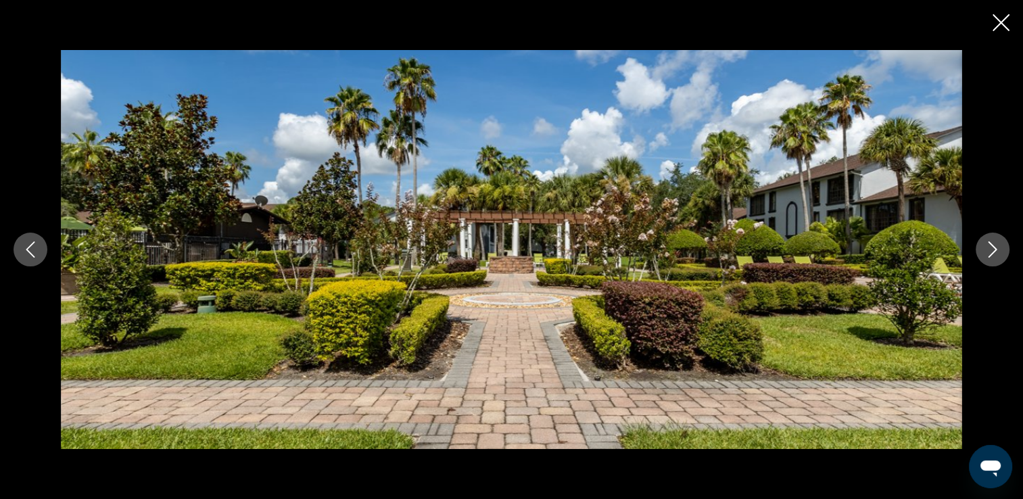
click at [990, 250] on icon "Next image" at bounding box center [993, 249] width 16 height 16
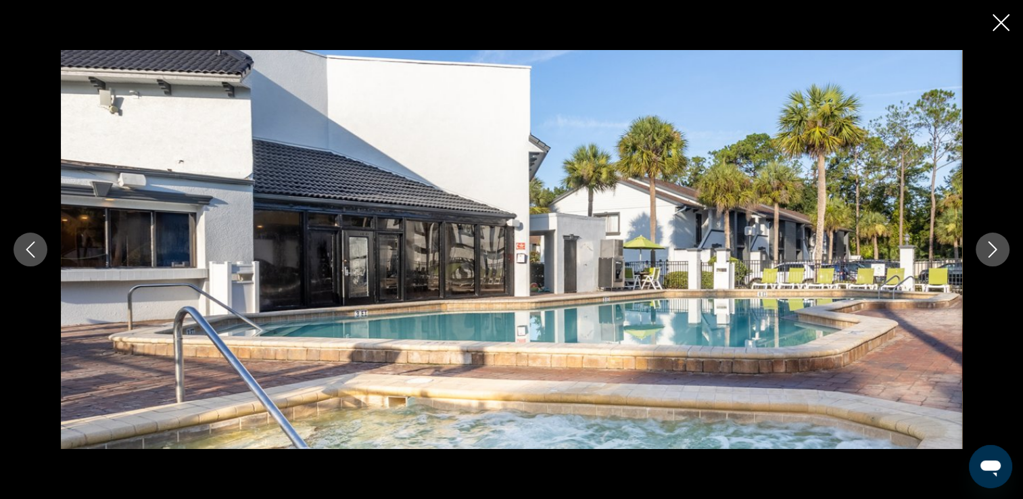
click at [990, 250] on icon "Next image" at bounding box center [993, 249] width 16 height 16
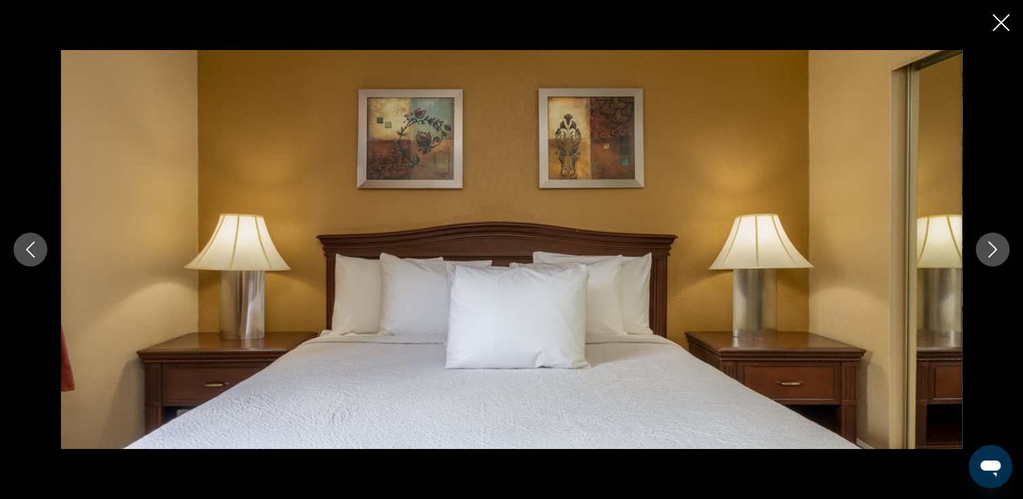
click at [990, 250] on icon "Next image" at bounding box center [993, 249] width 16 height 16
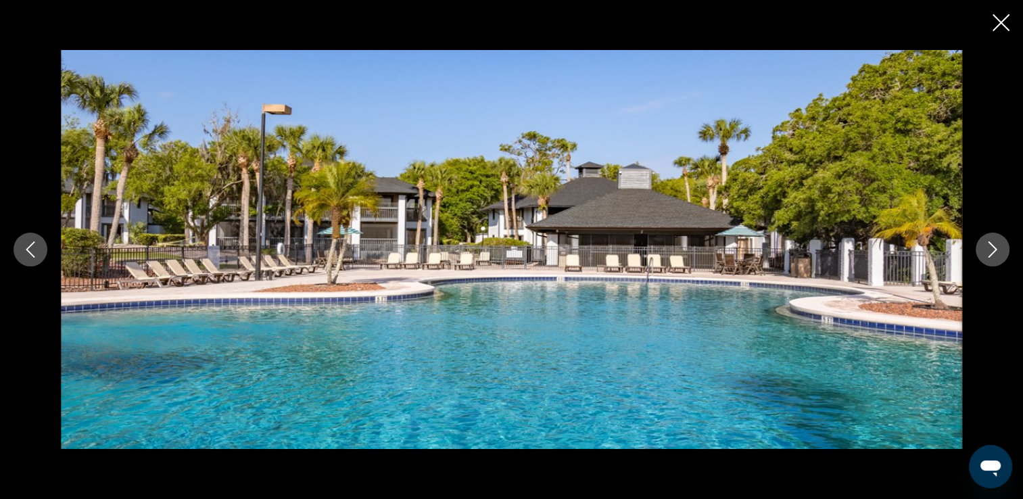
click at [990, 250] on icon "Next image" at bounding box center [993, 249] width 16 height 16
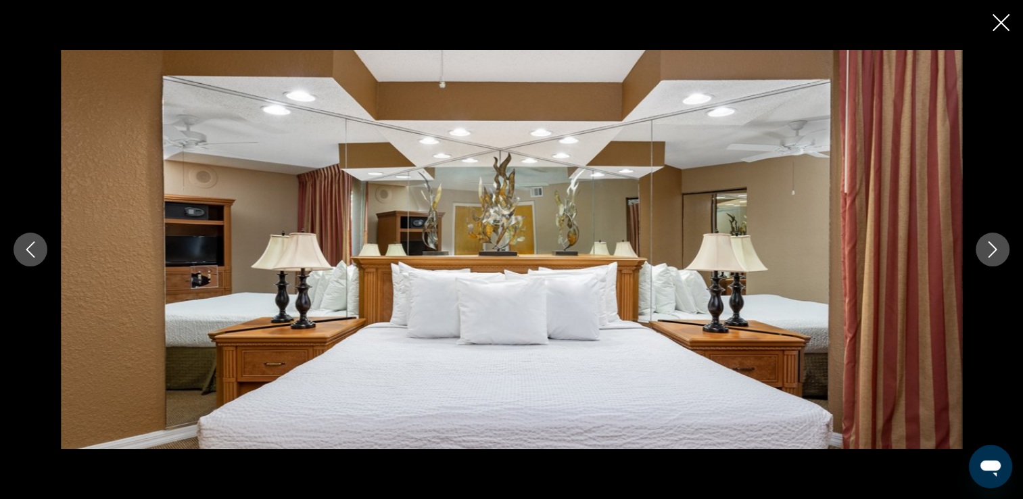
click at [990, 250] on icon "Next image" at bounding box center [993, 249] width 16 height 16
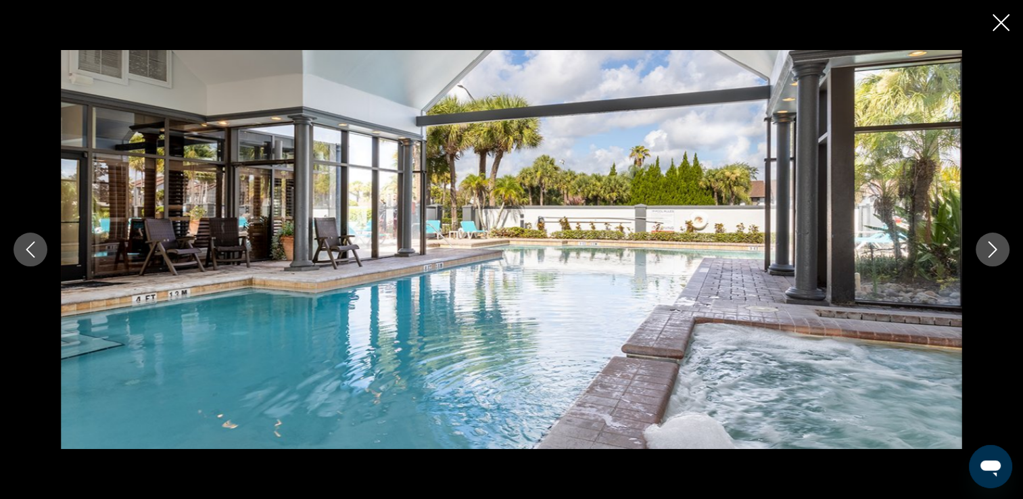
click at [990, 250] on icon "Next image" at bounding box center [993, 249] width 16 height 16
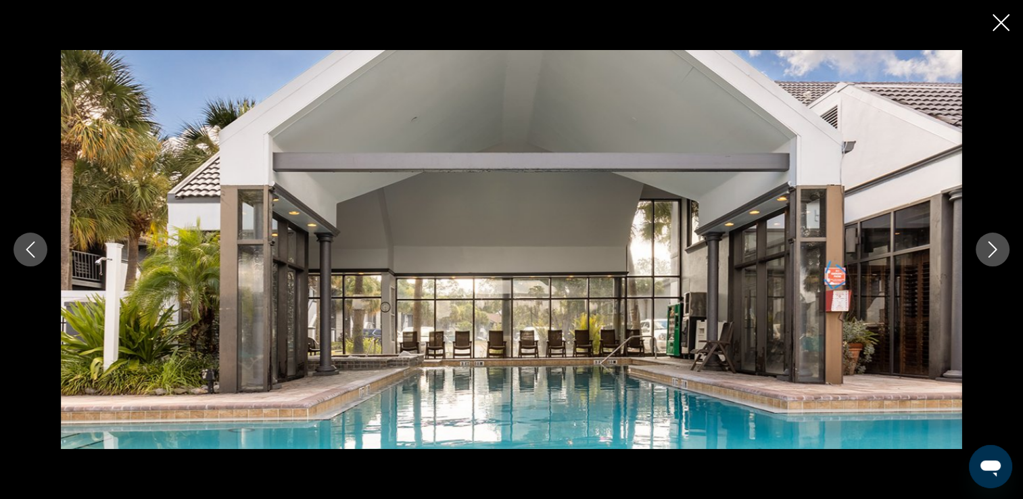
click at [990, 250] on icon "Next image" at bounding box center [993, 249] width 16 height 16
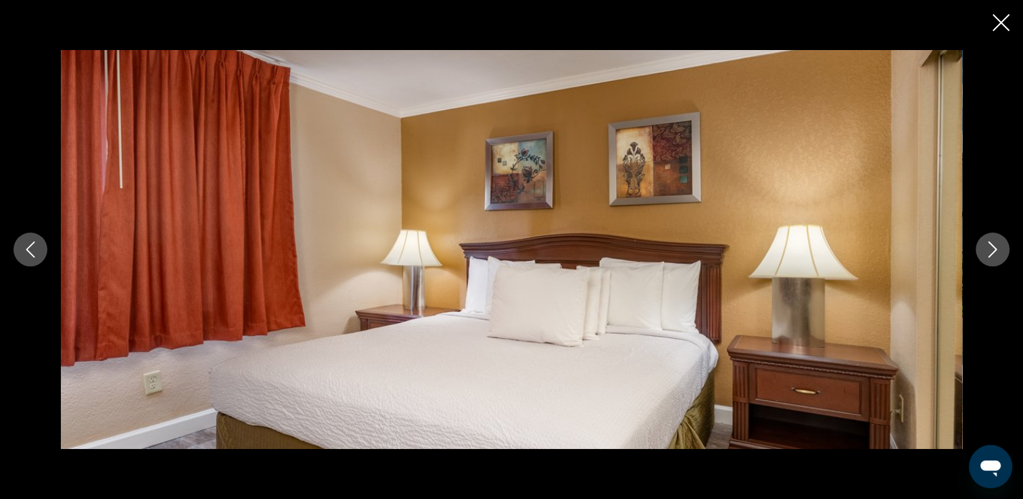
click at [990, 250] on icon "Next image" at bounding box center [993, 249] width 16 height 16
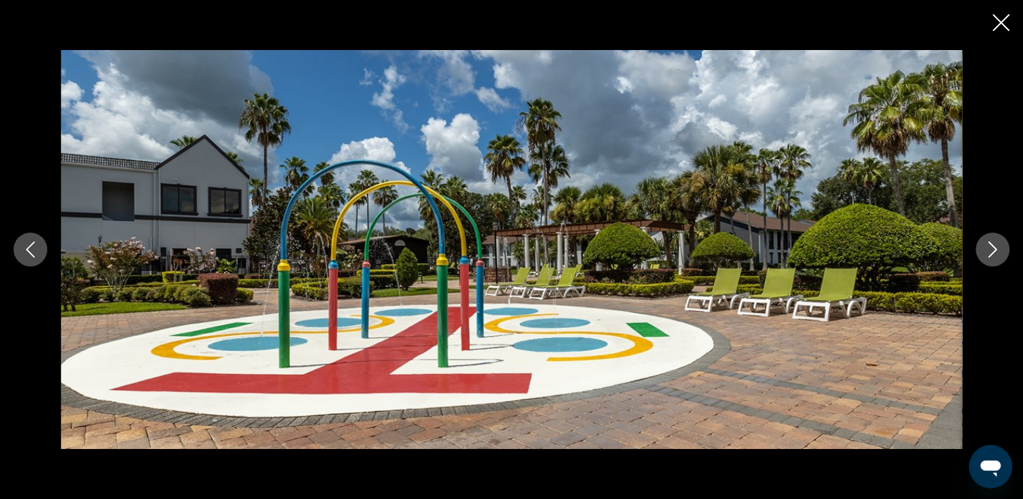
click at [990, 250] on icon "Next image" at bounding box center [993, 249] width 16 height 16
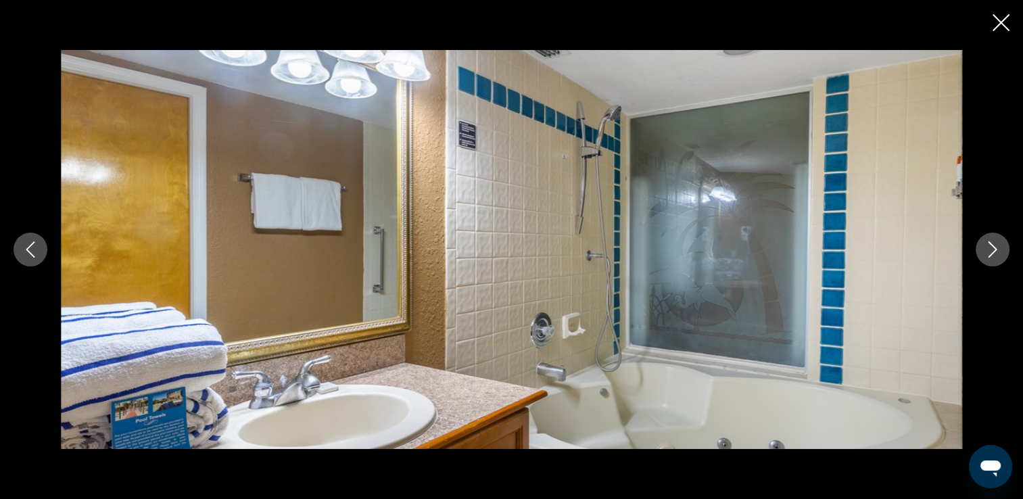
click at [990, 250] on icon "Next image" at bounding box center [993, 249] width 16 height 16
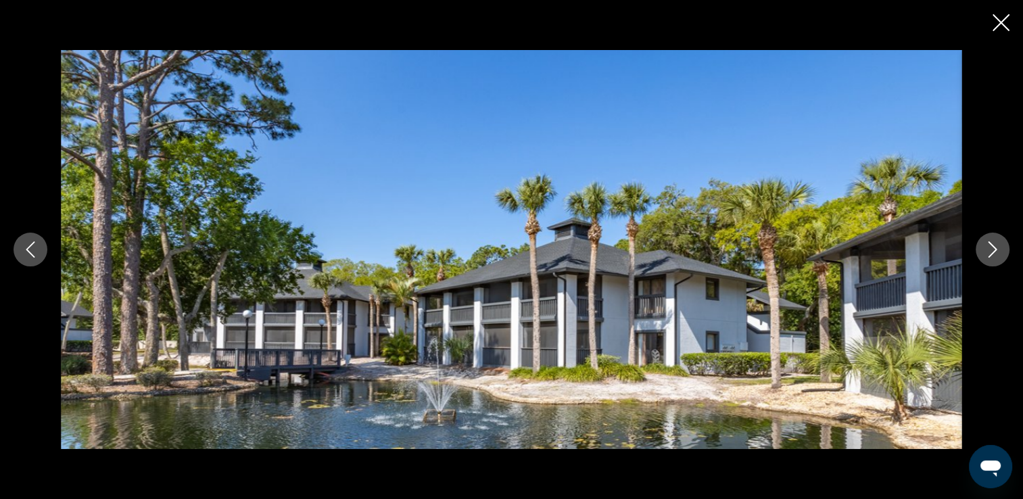
click at [990, 250] on icon "Next image" at bounding box center [993, 249] width 16 height 16
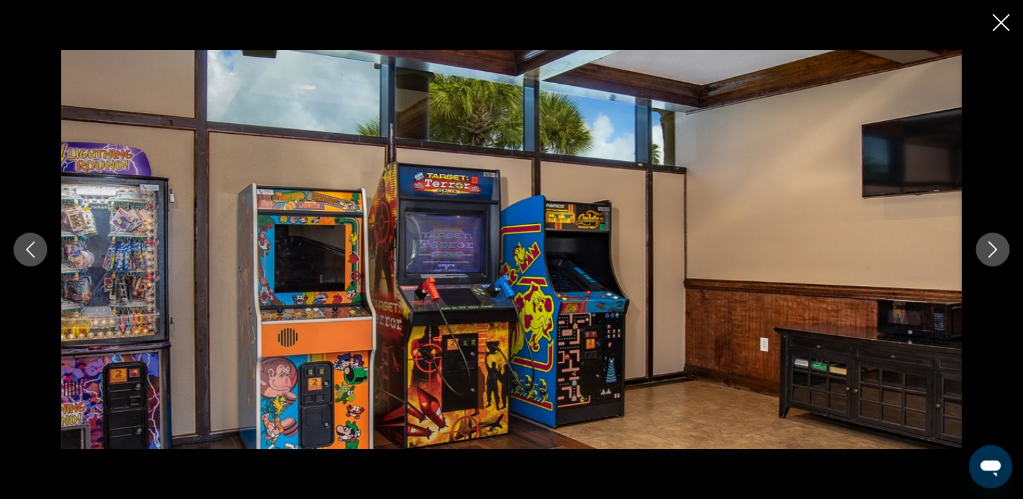
click at [990, 250] on icon "Next image" at bounding box center [993, 249] width 16 height 16
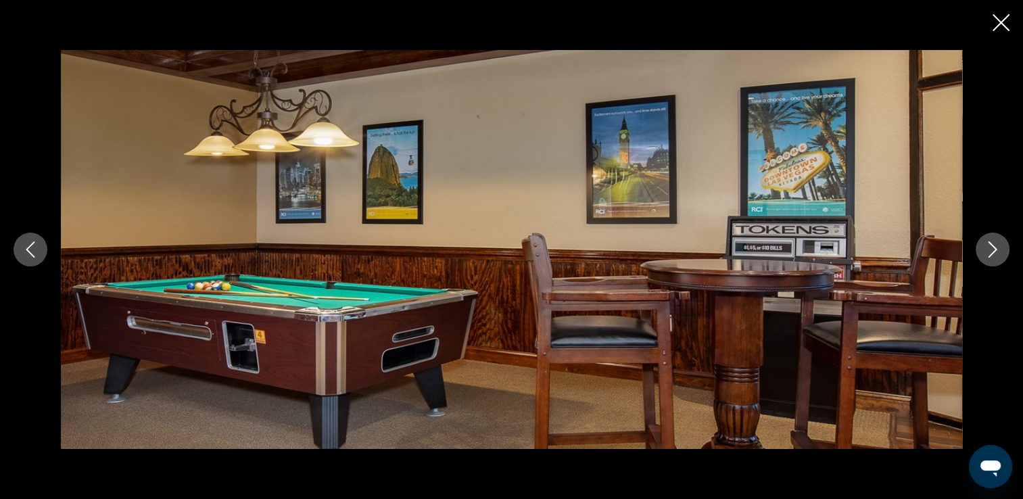
click at [990, 250] on icon "Next image" at bounding box center [993, 249] width 16 height 16
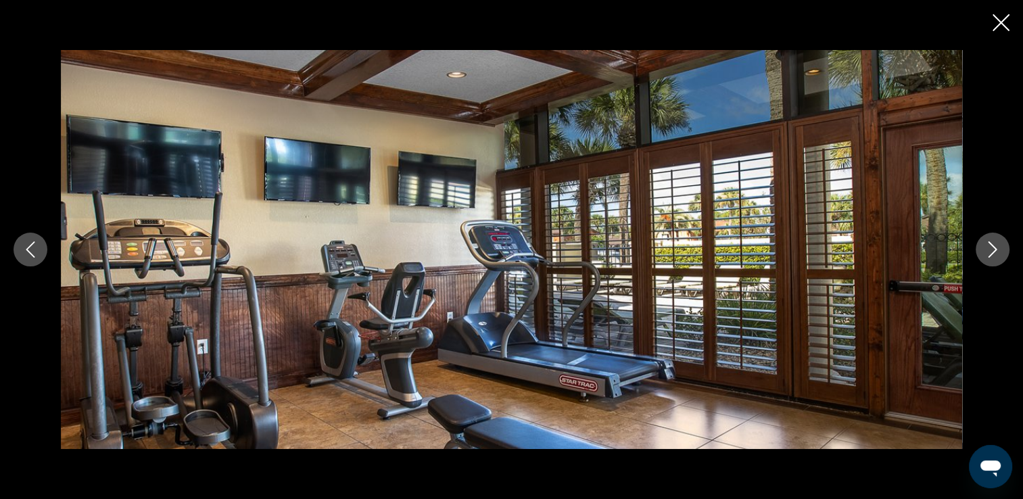
click at [990, 250] on icon "Next image" at bounding box center [993, 249] width 16 height 16
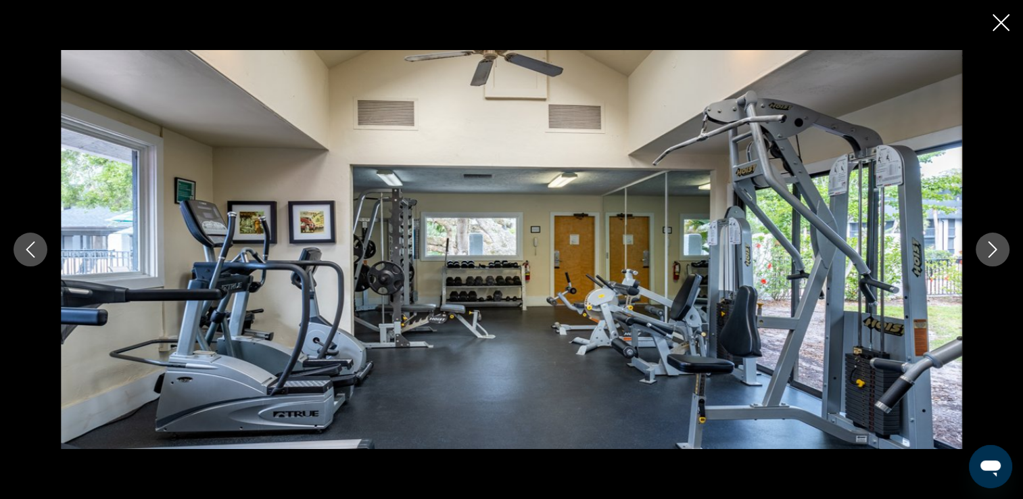
click at [990, 250] on icon "Next image" at bounding box center [993, 249] width 16 height 16
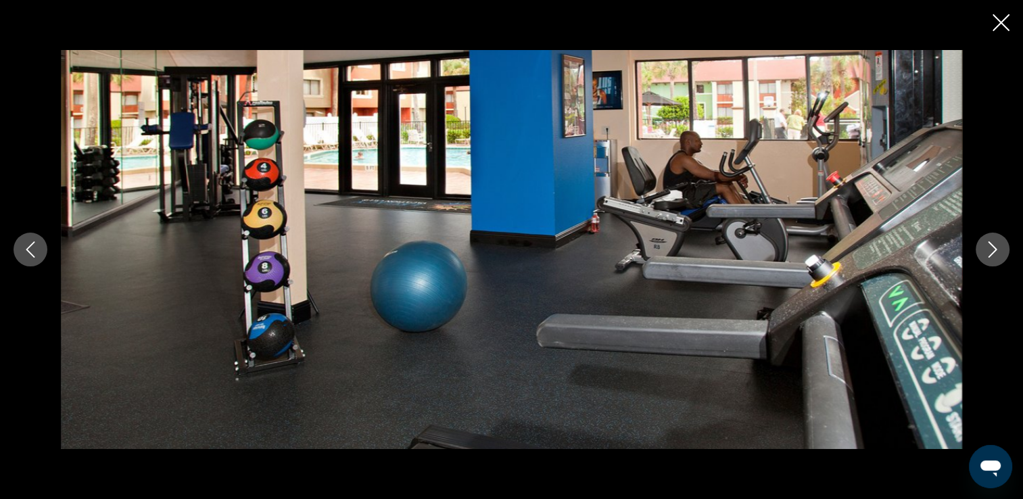
click at [990, 250] on icon "Next image" at bounding box center [993, 249] width 16 height 16
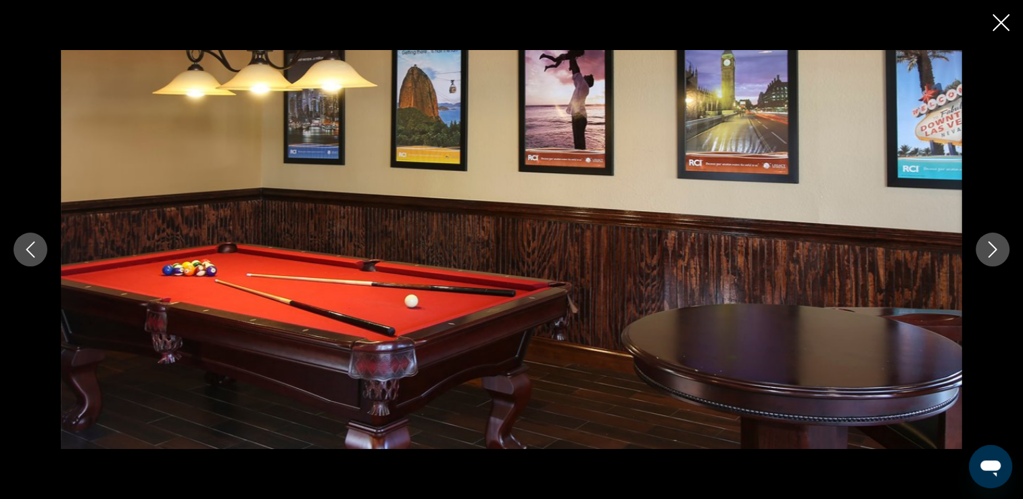
click at [990, 250] on icon "Next image" at bounding box center [993, 249] width 16 height 16
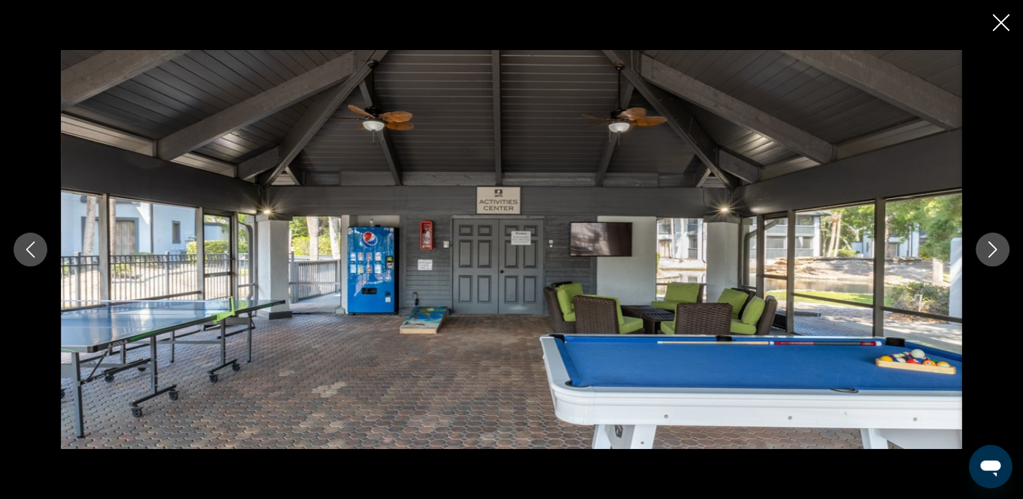
click at [990, 250] on icon "Next image" at bounding box center [993, 249] width 16 height 16
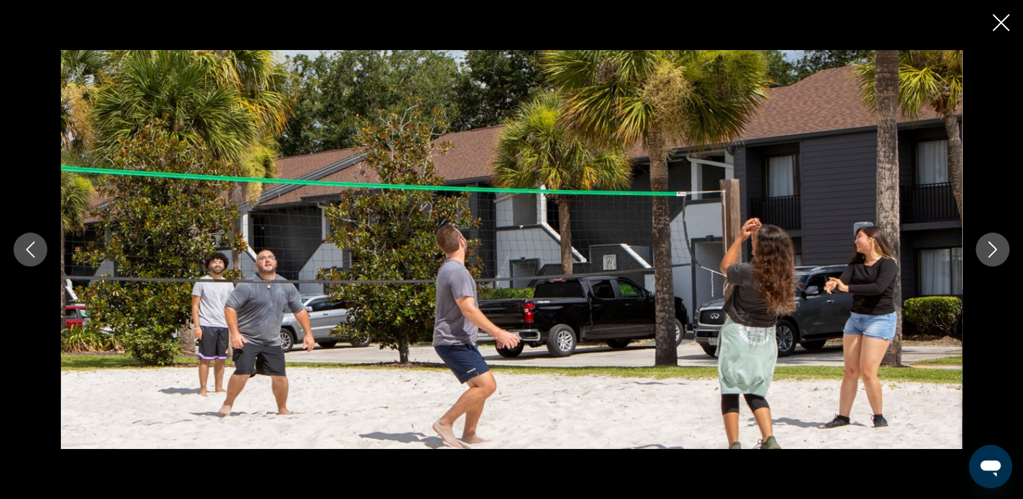
click at [990, 250] on icon "Next image" at bounding box center [993, 249] width 16 height 16
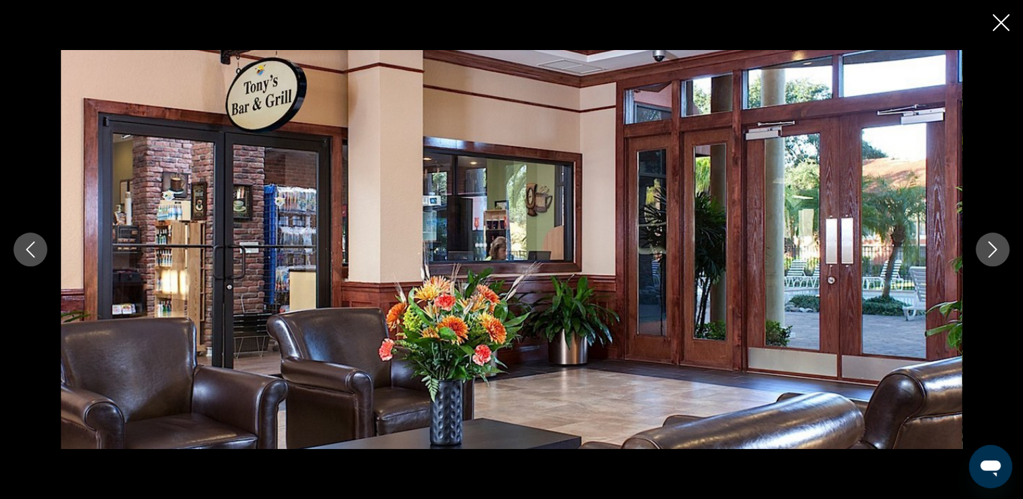
click at [990, 250] on icon "Next image" at bounding box center [993, 249] width 16 height 16
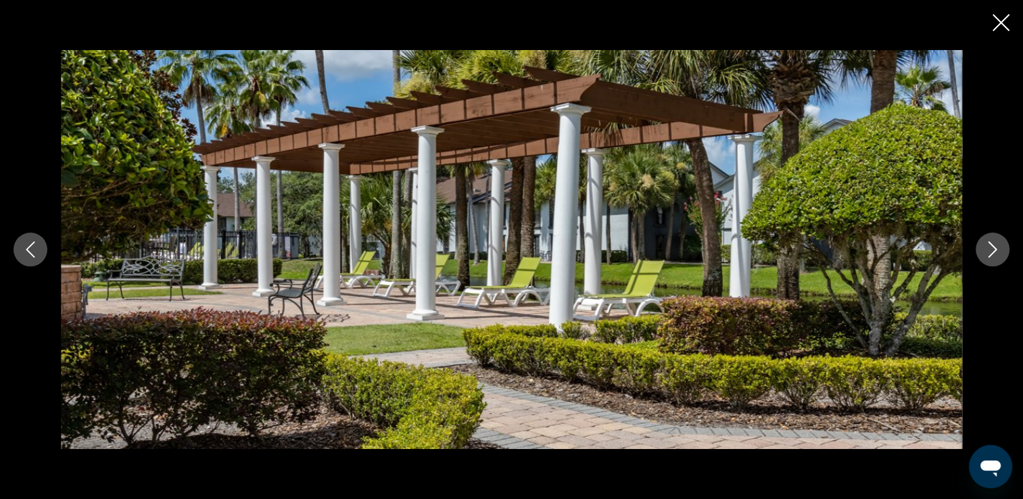
click at [1001, 22] on icon "Close slideshow" at bounding box center [1001, 22] width 17 height 17
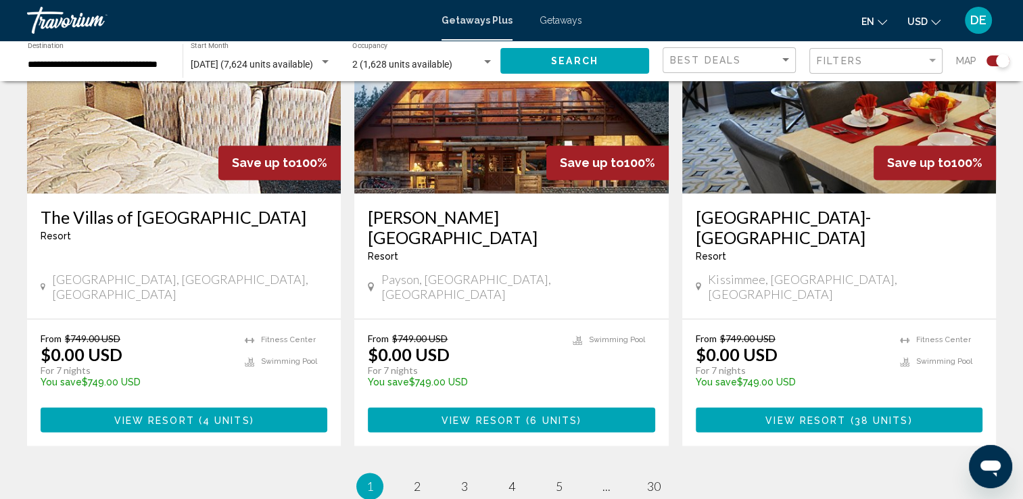
scroll to position [2071, 0]
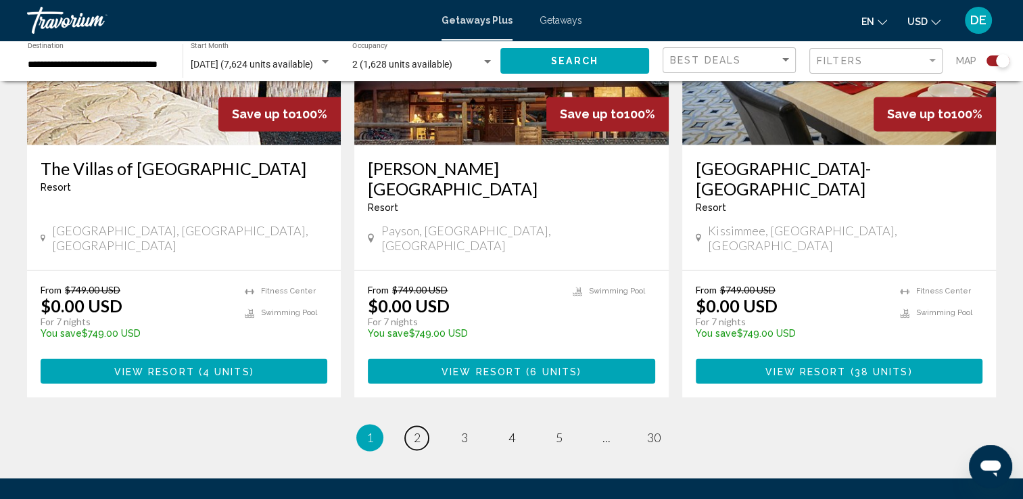
click at [418, 430] on span "2" at bounding box center [417, 437] width 7 height 15
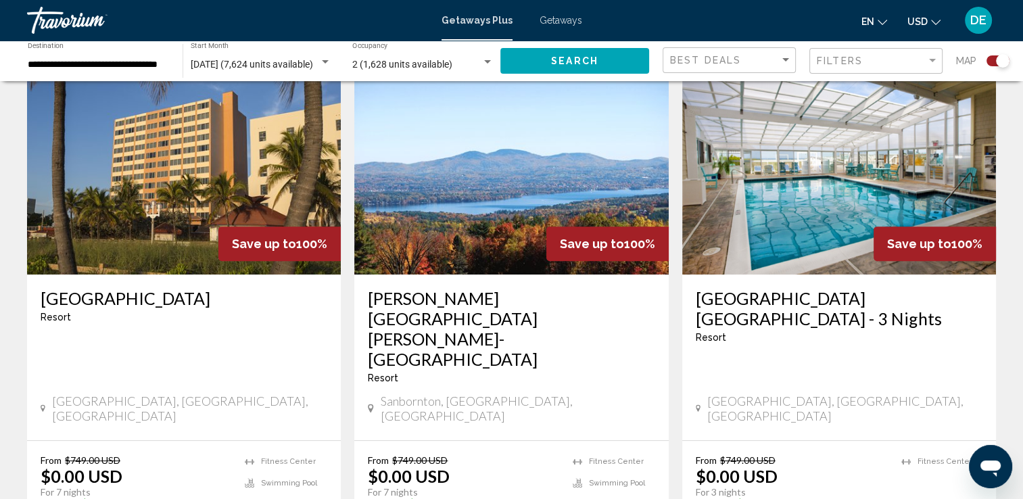
scroll to position [500, 0]
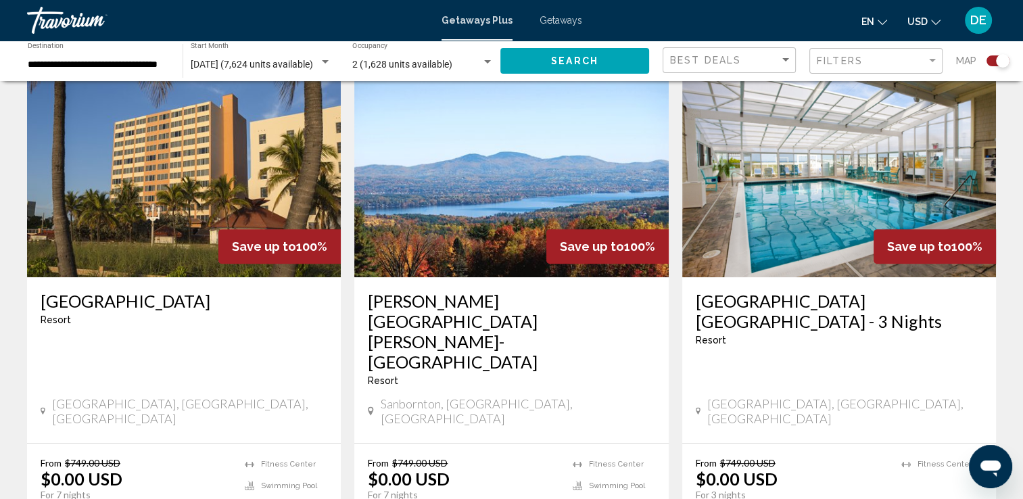
click at [74, 226] on img "Main content" at bounding box center [184, 169] width 314 height 216
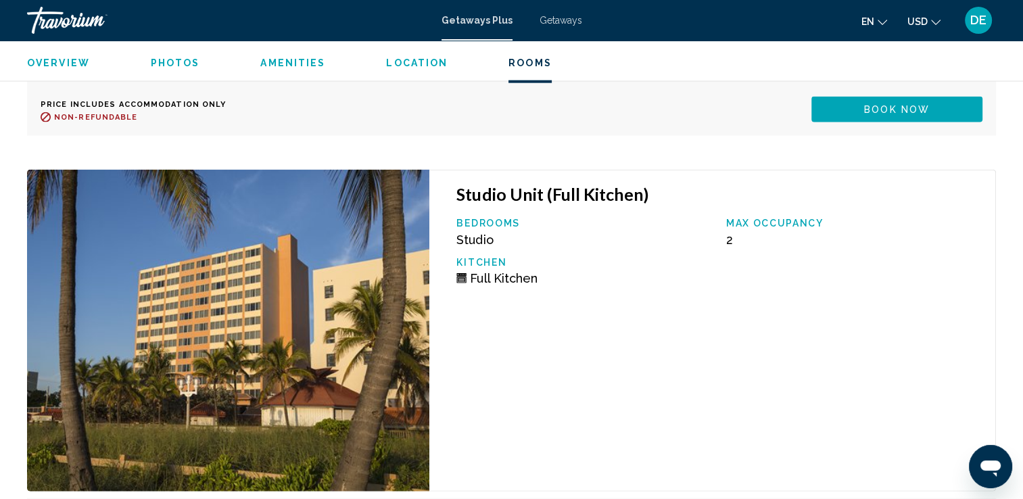
scroll to position [3081, 0]
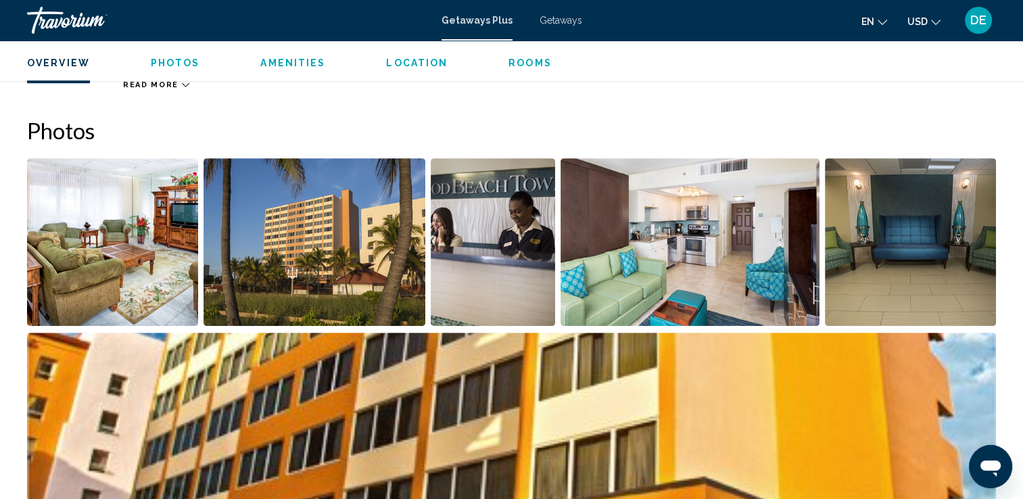
scroll to position [563, 0]
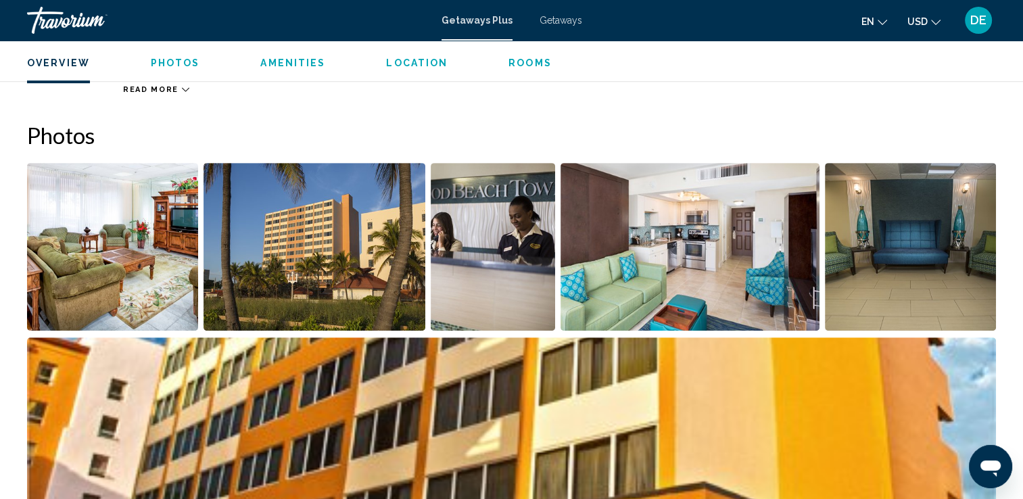
click at [76, 293] on img "Open full-screen image slider" at bounding box center [112, 247] width 171 height 168
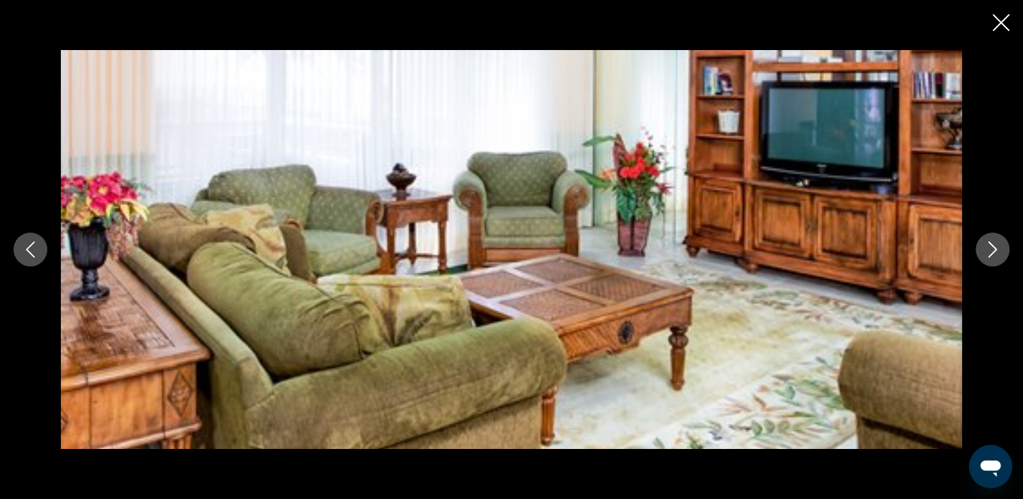
click at [999, 242] on icon "Next image" at bounding box center [993, 249] width 16 height 16
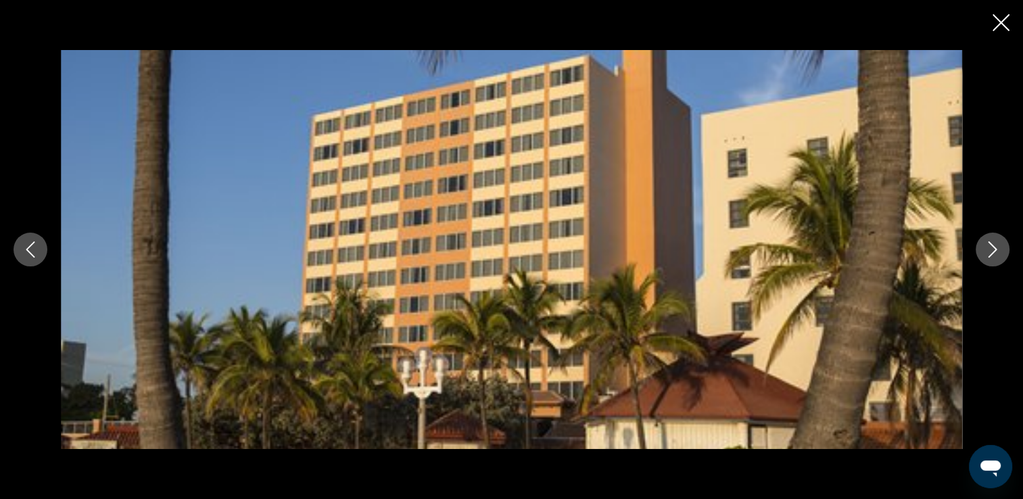
click at [999, 242] on icon "Next image" at bounding box center [993, 249] width 16 height 16
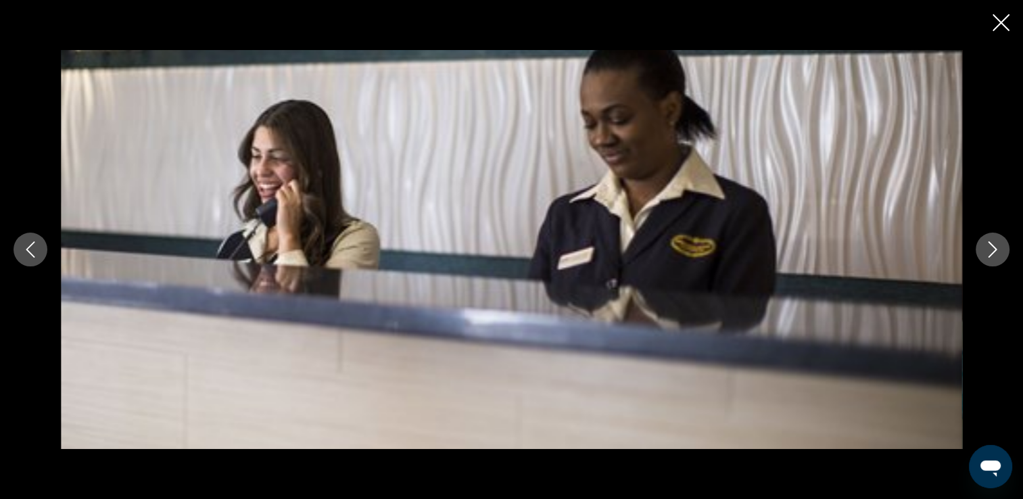
click at [999, 242] on icon "Next image" at bounding box center [993, 249] width 16 height 16
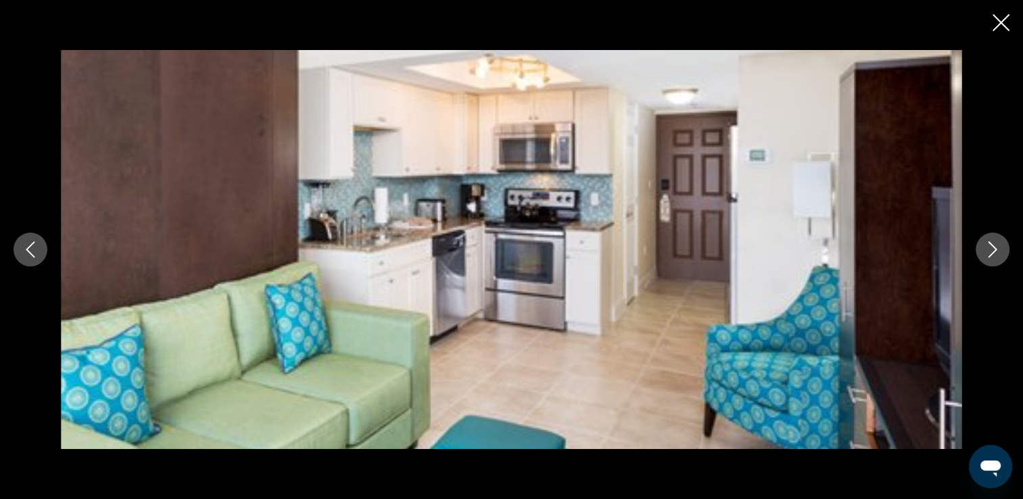
click at [999, 242] on icon "Next image" at bounding box center [993, 249] width 16 height 16
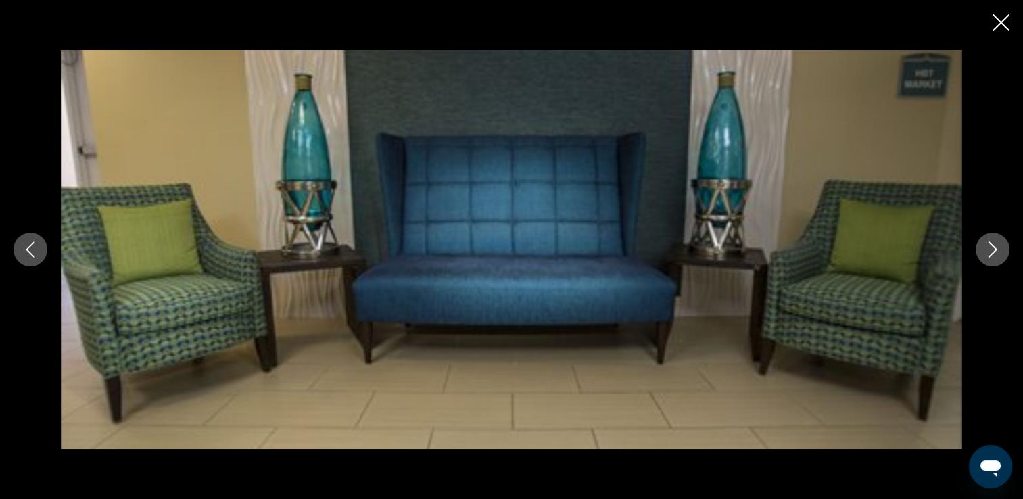
click at [999, 242] on icon "Next image" at bounding box center [993, 249] width 16 height 16
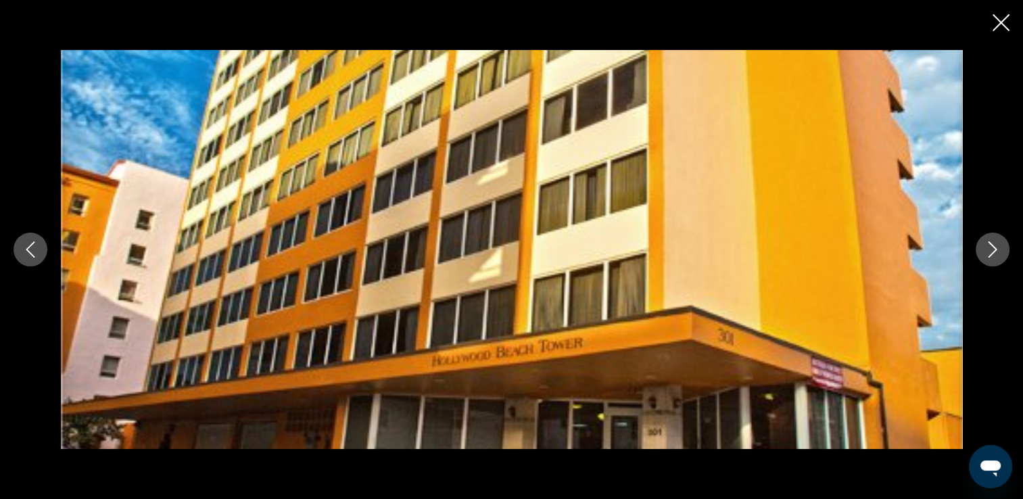
click at [999, 242] on icon "Next image" at bounding box center [993, 249] width 16 height 16
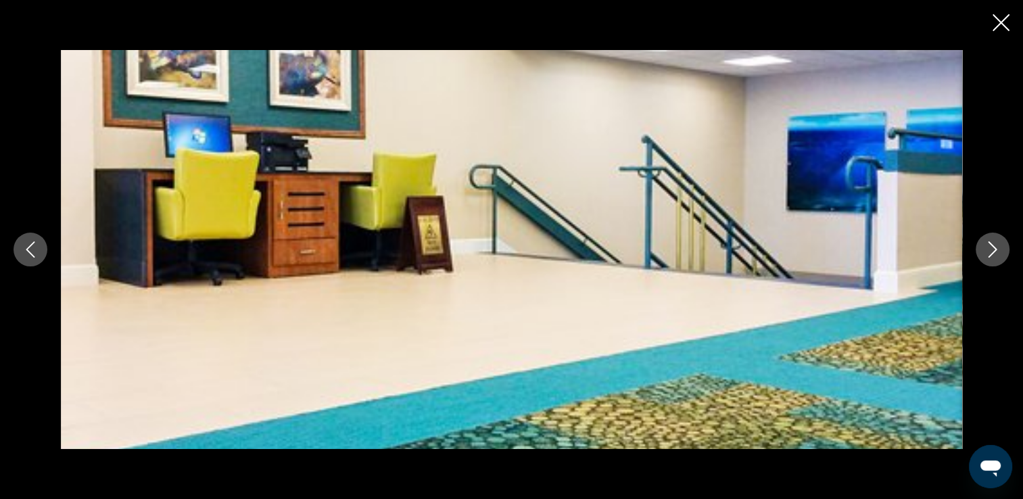
click at [999, 242] on icon "Next image" at bounding box center [993, 249] width 16 height 16
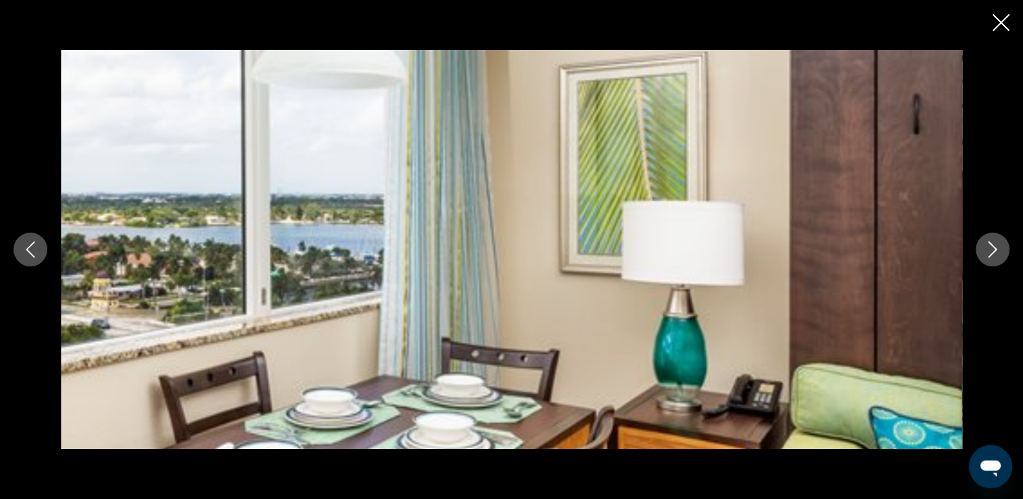
click at [999, 242] on icon "Next image" at bounding box center [993, 249] width 16 height 16
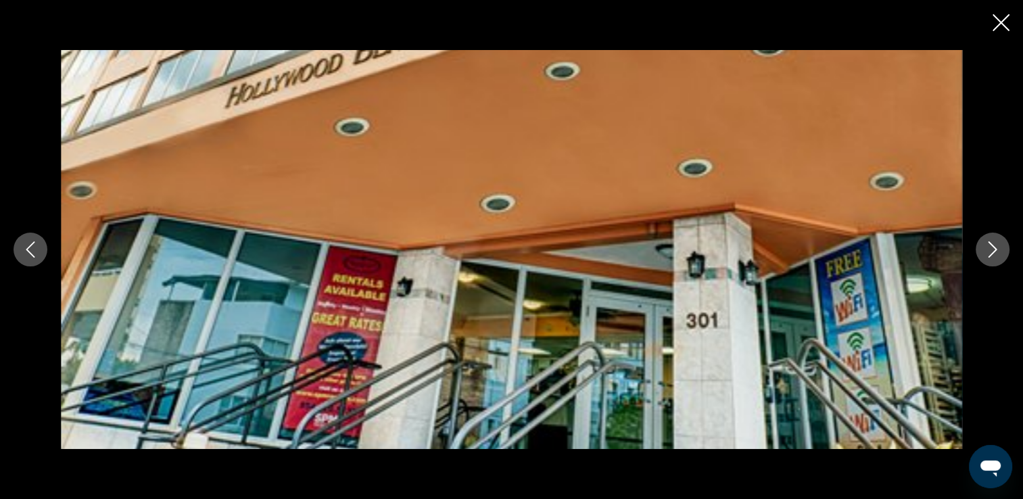
click at [999, 242] on icon "Next image" at bounding box center [993, 249] width 16 height 16
